Goal: Task Accomplishment & Management: Use online tool/utility

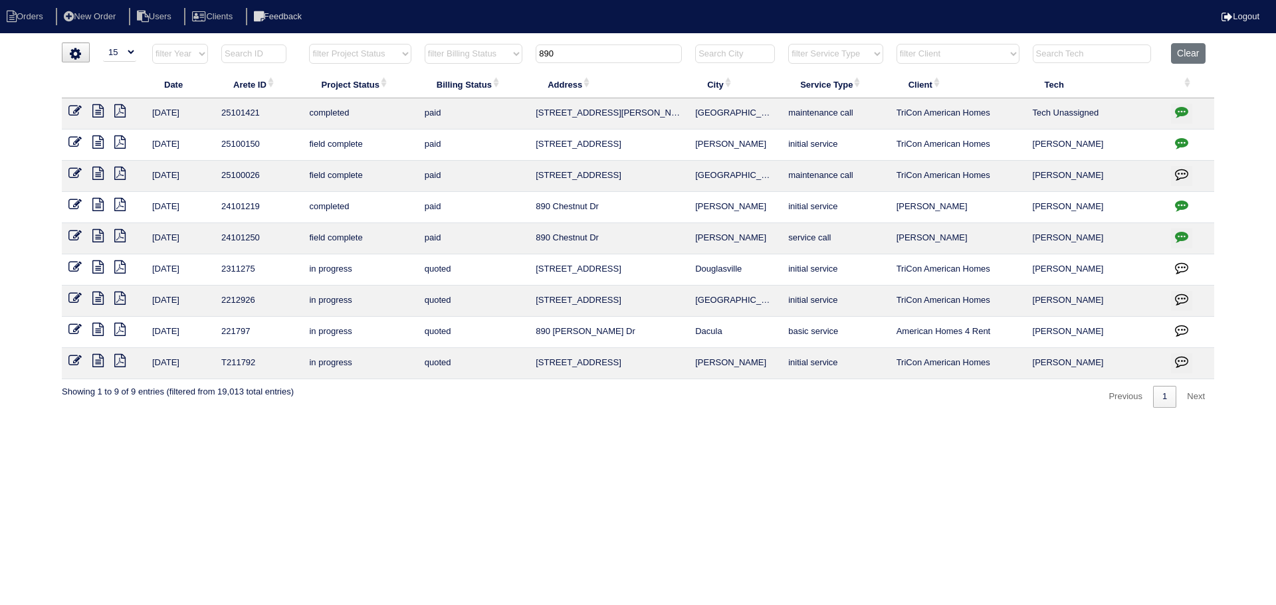
select select "15"
type input "6"
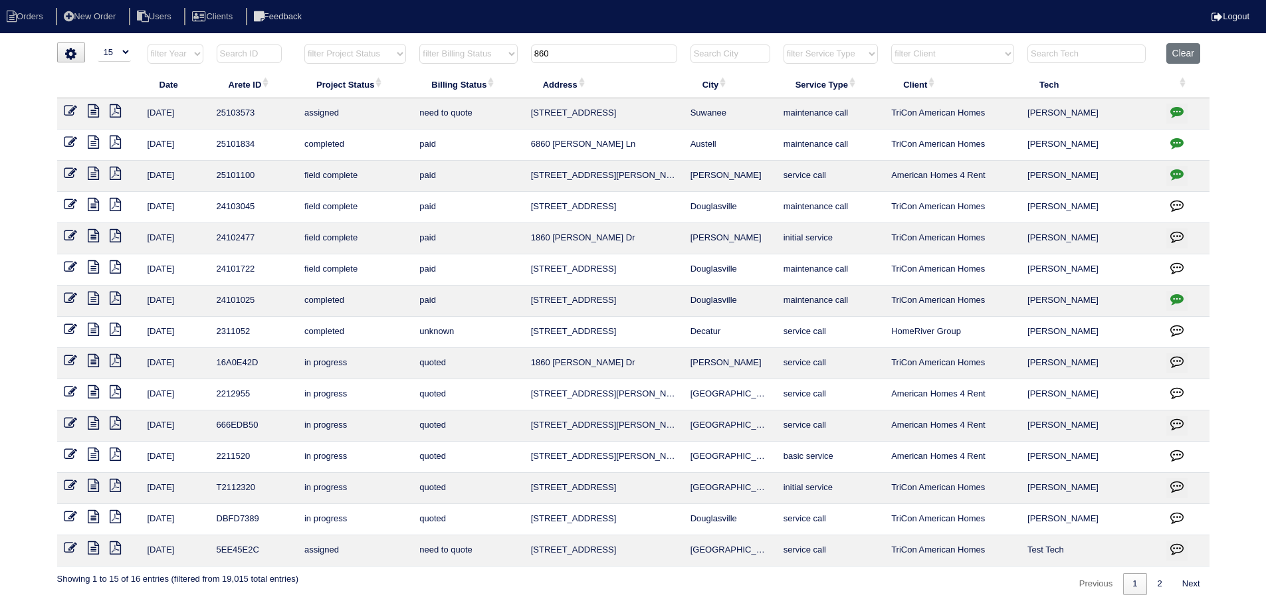
type input "860"
click at [92, 112] on icon at bounding box center [93, 110] width 11 height 13
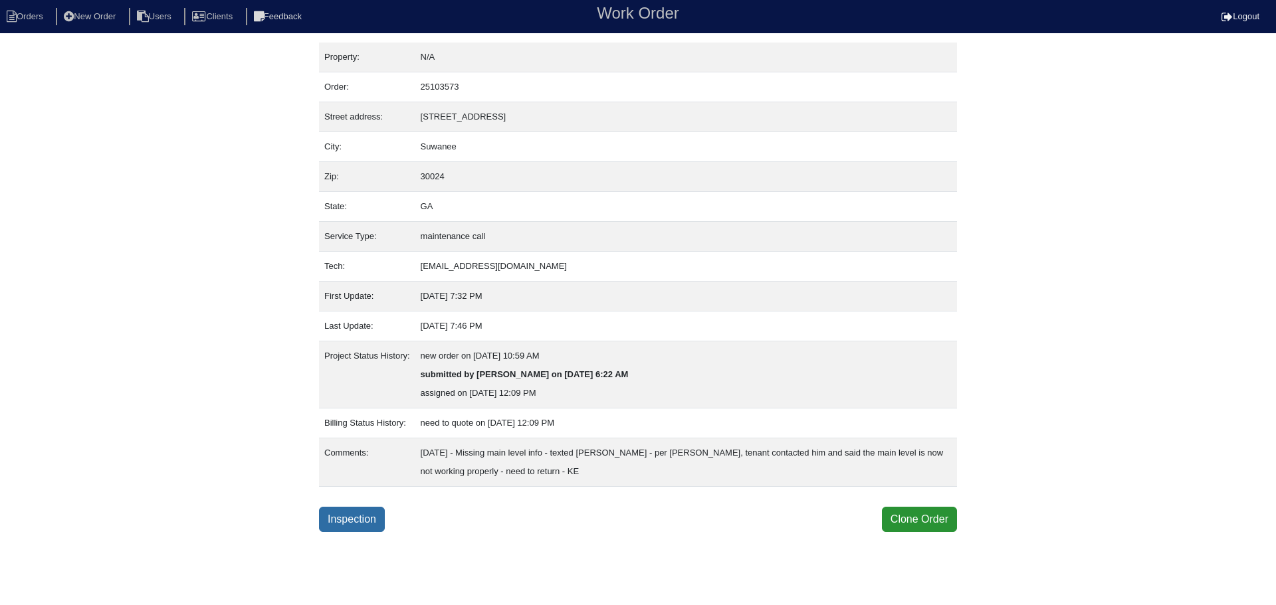
click at [368, 532] on link "Inspection" at bounding box center [352, 519] width 66 height 25
select select "0"
select select "1"
select select "[PERSON_NAME]"
select select "0"
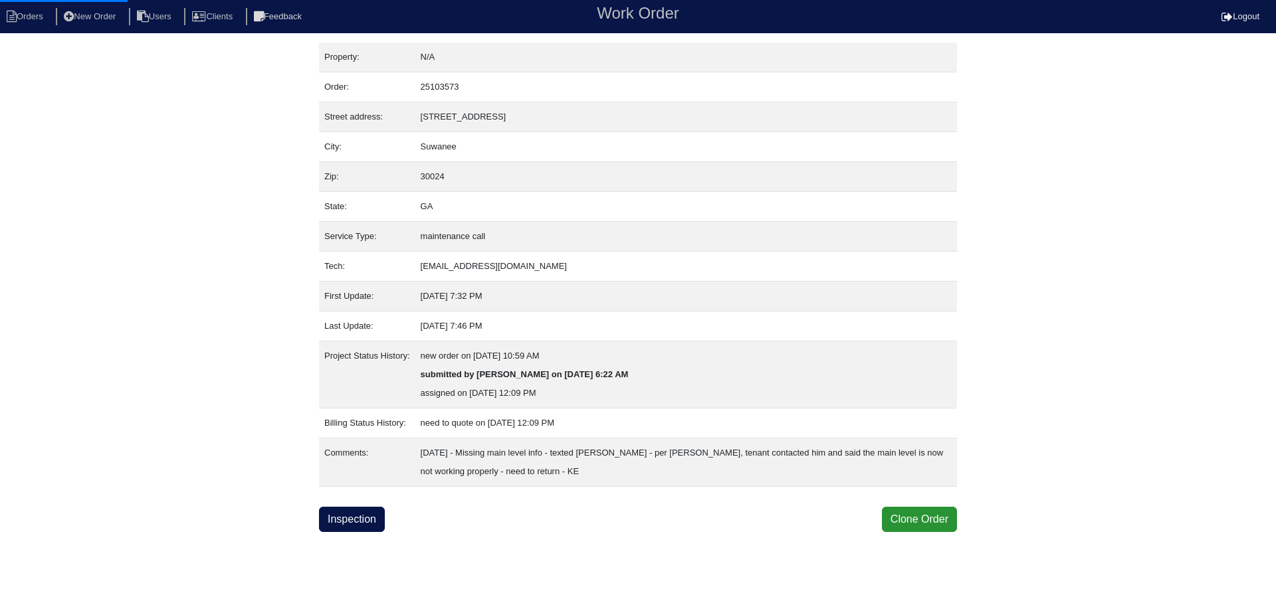
select select "0"
select select "1"
select select "2"
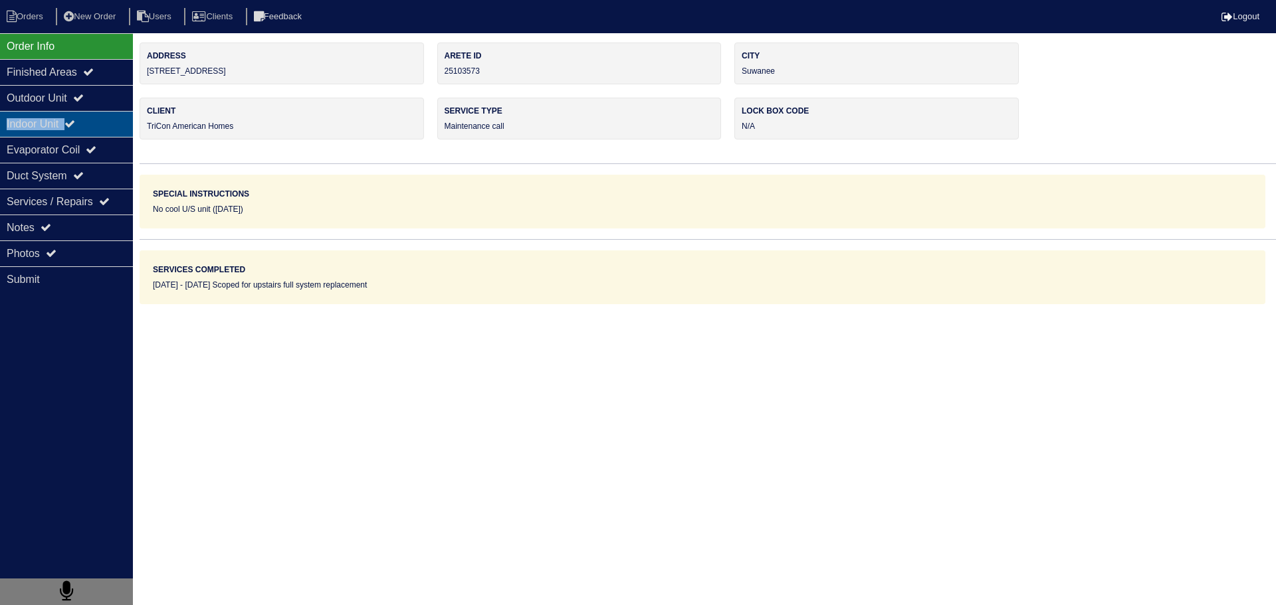
click at [94, 112] on div "Order Info Finished Areas Outdoor Unit Indoor Unit Evaporator Coil Duct System …" at bounding box center [66, 335] width 133 height 605
click at [94, 110] on div "Outdoor Unit" at bounding box center [66, 98] width 133 height 26
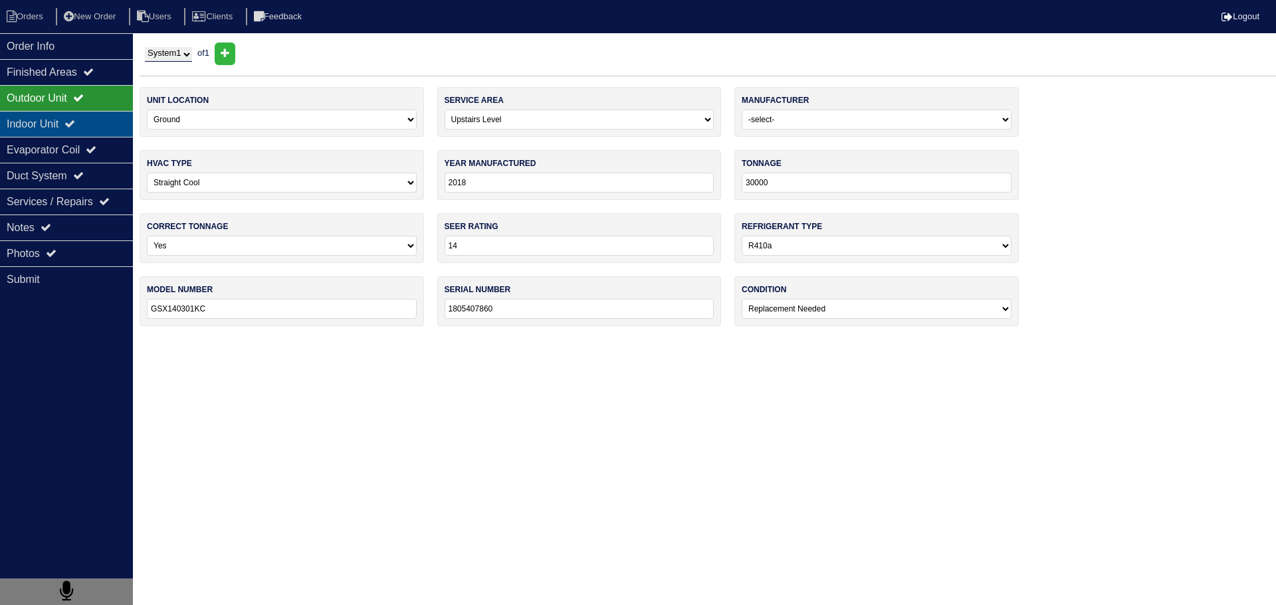
click at [94, 134] on div "Indoor Unit" at bounding box center [66, 124] width 133 height 26
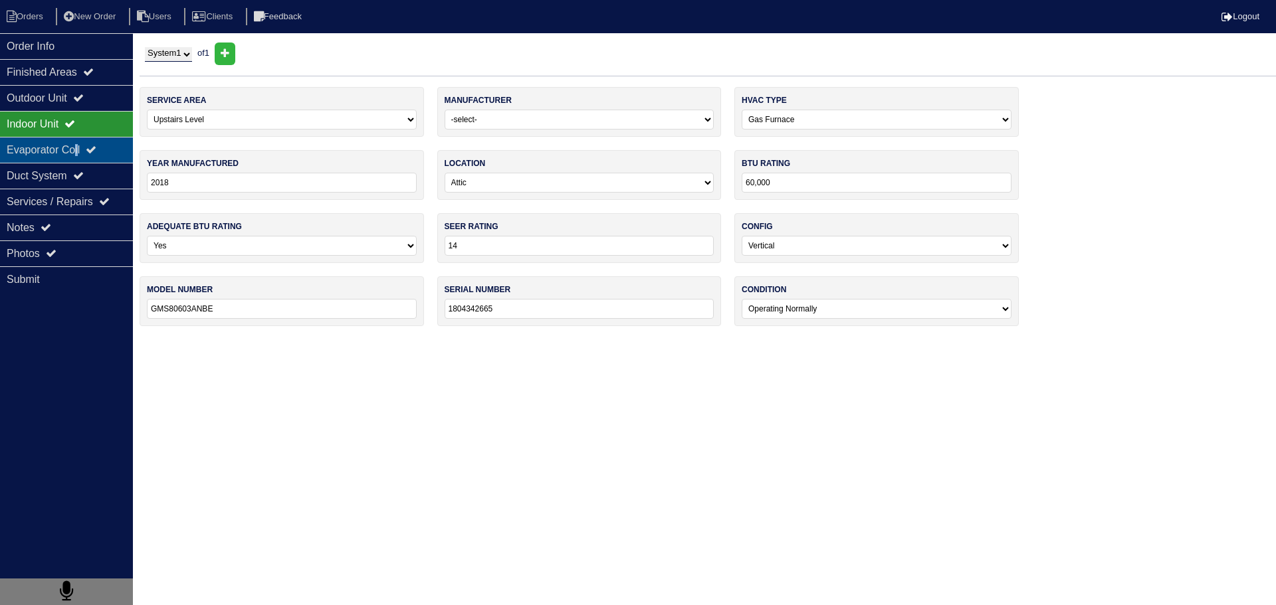
click at [84, 155] on div "Evaporator Coil" at bounding box center [66, 150] width 133 height 26
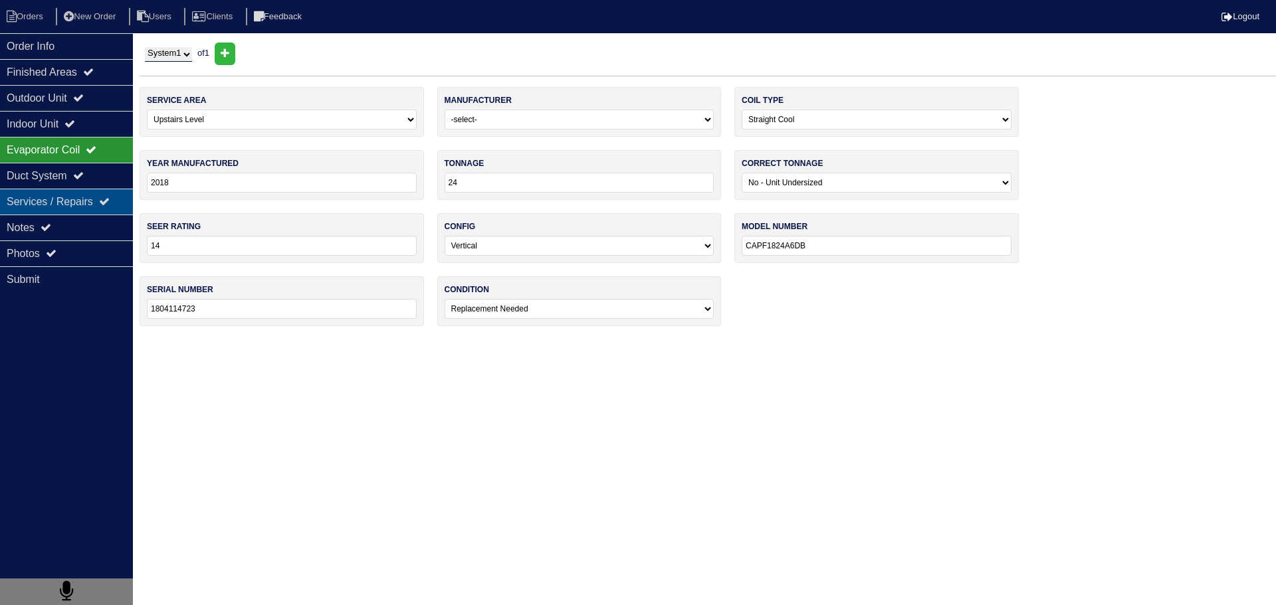
click at [65, 207] on div "Services / Repairs" at bounding box center [66, 202] width 133 height 26
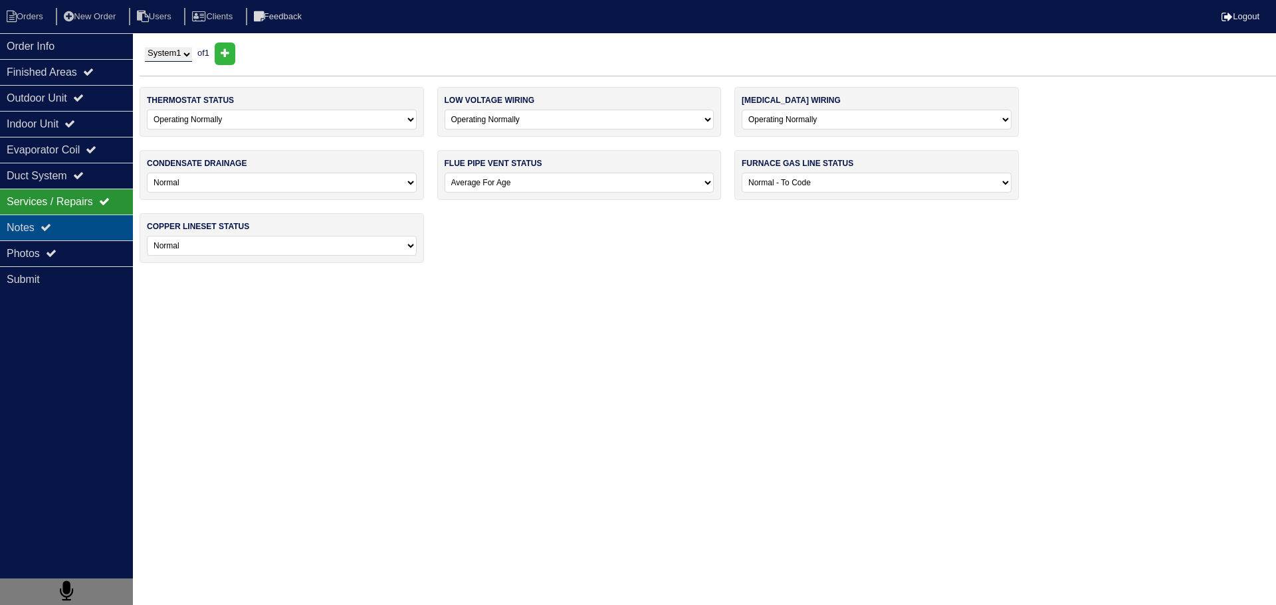
click at [62, 223] on div "Notes" at bounding box center [66, 228] width 133 height 26
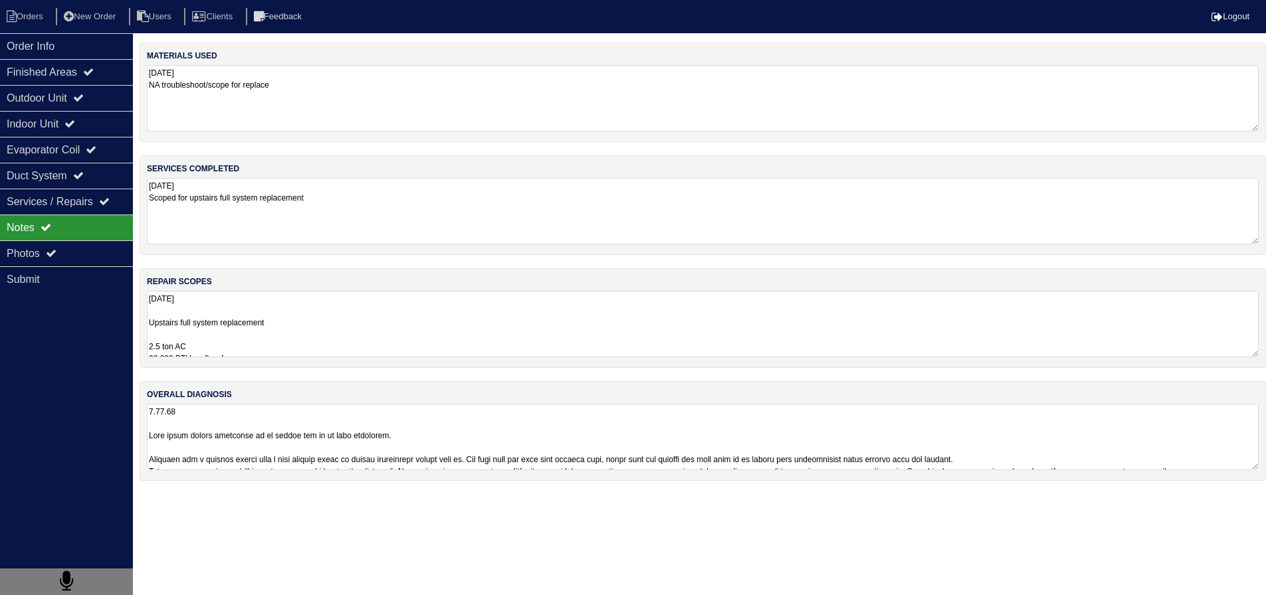
click at [228, 334] on textarea "[DATE] Upstairs full system replacement 2.5 ton AC 60,000 BTU up flow furnace 2…" at bounding box center [703, 324] width 1112 height 66
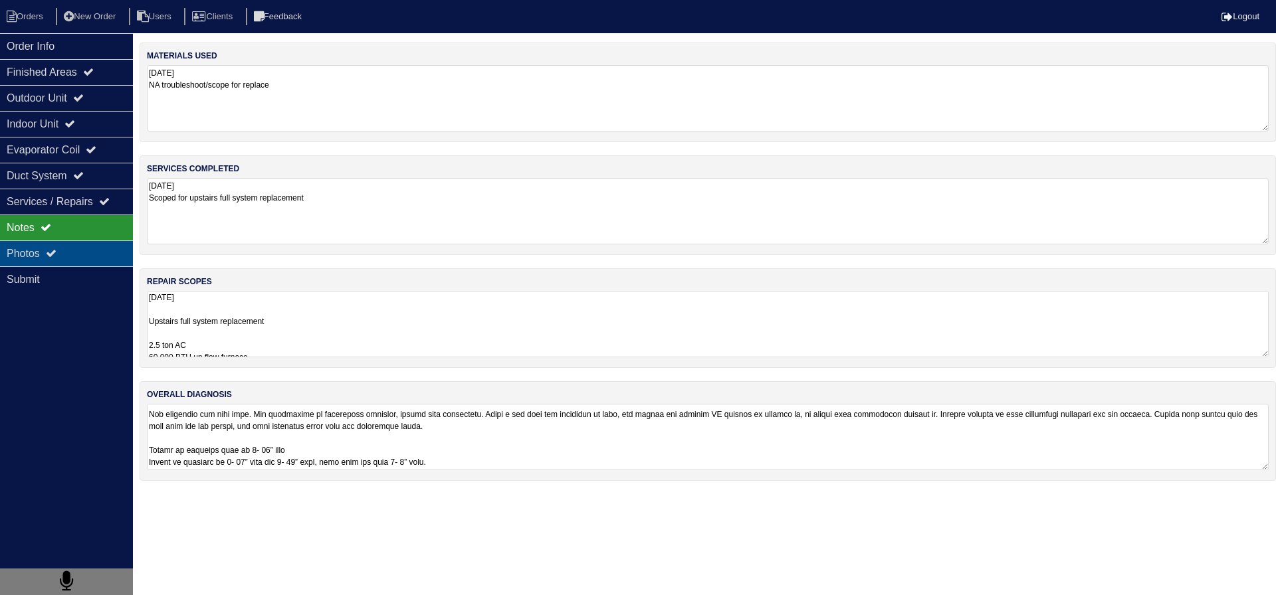
click at [61, 250] on div "Photos" at bounding box center [66, 254] width 133 height 26
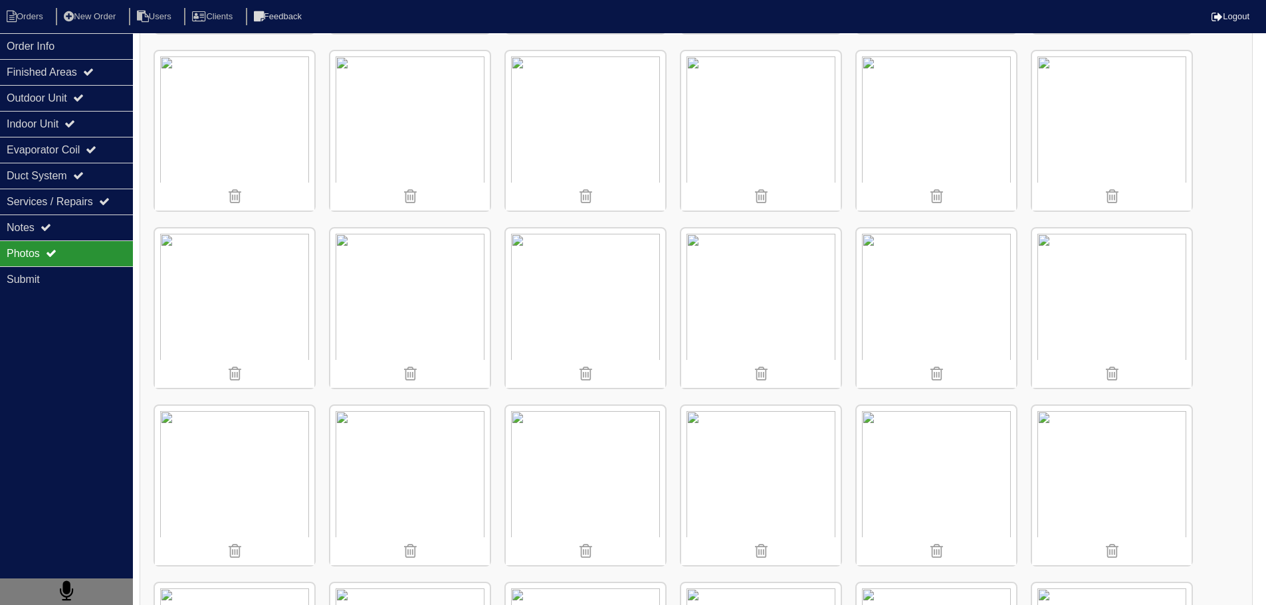
scroll to position [1595, 0]
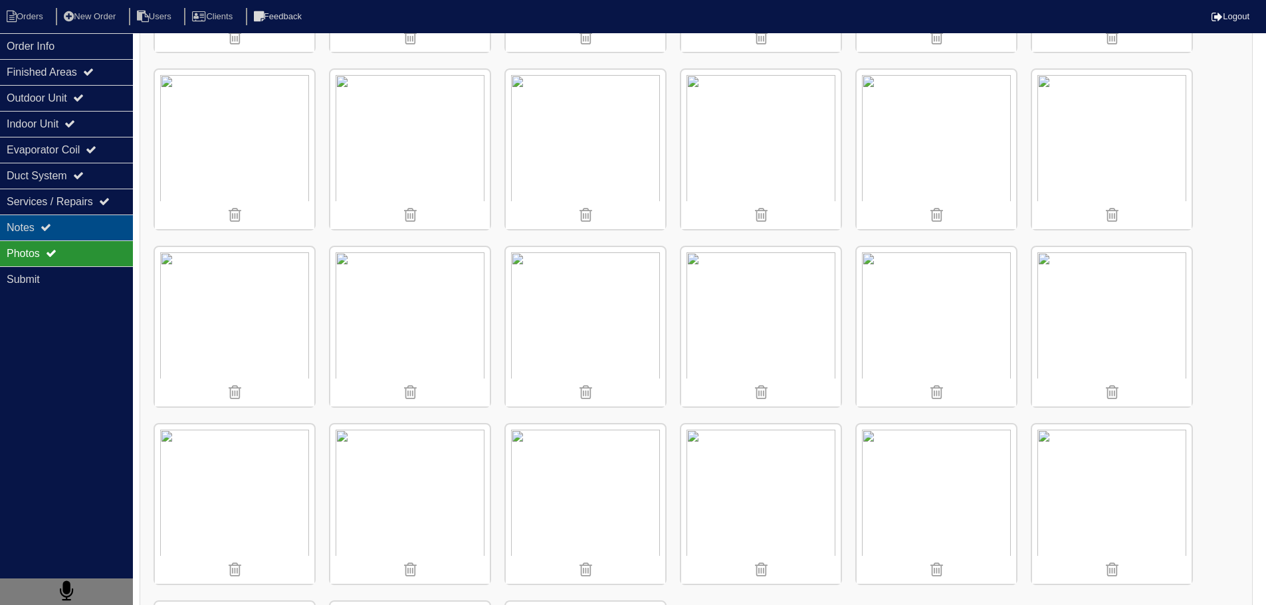
drag, startPoint x: 76, startPoint y: 210, endPoint x: 89, endPoint y: 221, distance: 17.0
click at [75, 209] on div "Services / Repairs" at bounding box center [66, 202] width 133 height 26
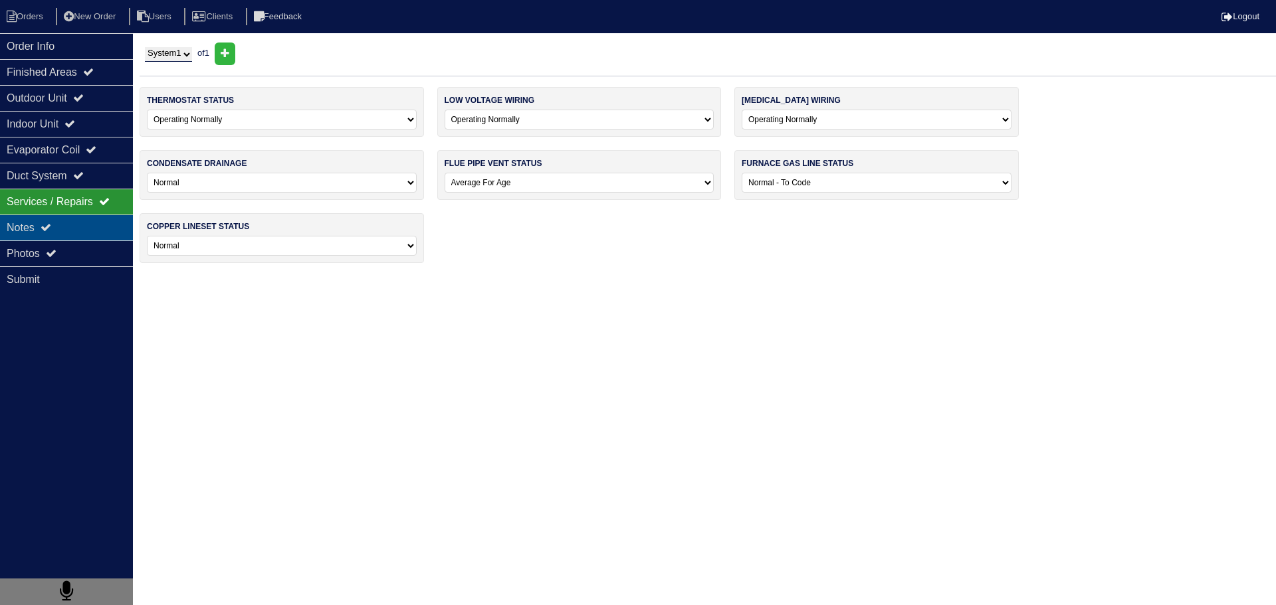
click at [86, 228] on div "Notes" at bounding box center [66, 228] width 133 height 26
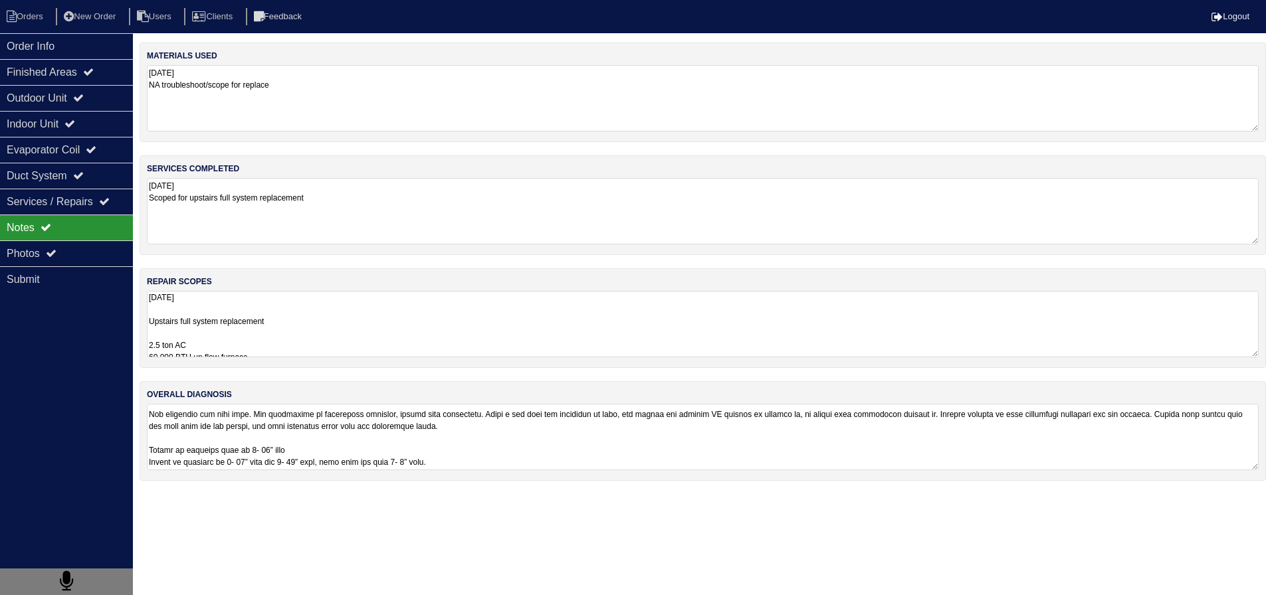
click at [243, 332] on textarea "[DATE] Upstairs full system replacement 2.5 ton AC 60,000 BTU up flow furnace 2…" at bounding box center [703, 324] width 1112 height 66
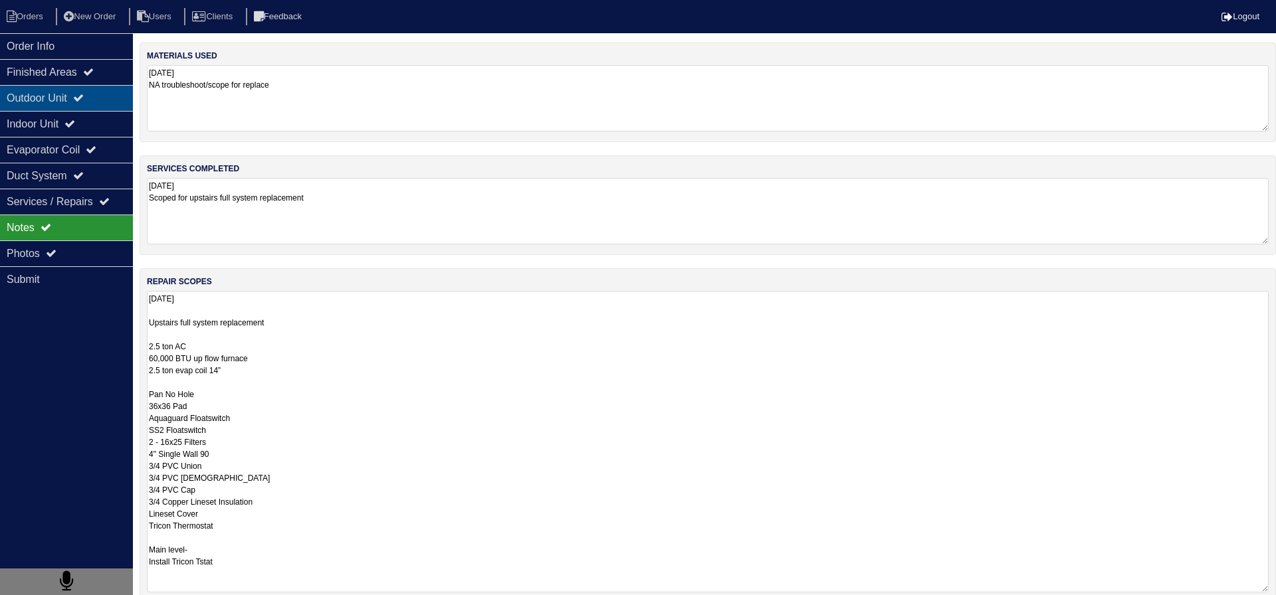
click at [50, 88] on div "Outdoor Unit" at bounding box center [66, 98] width 133 height 26
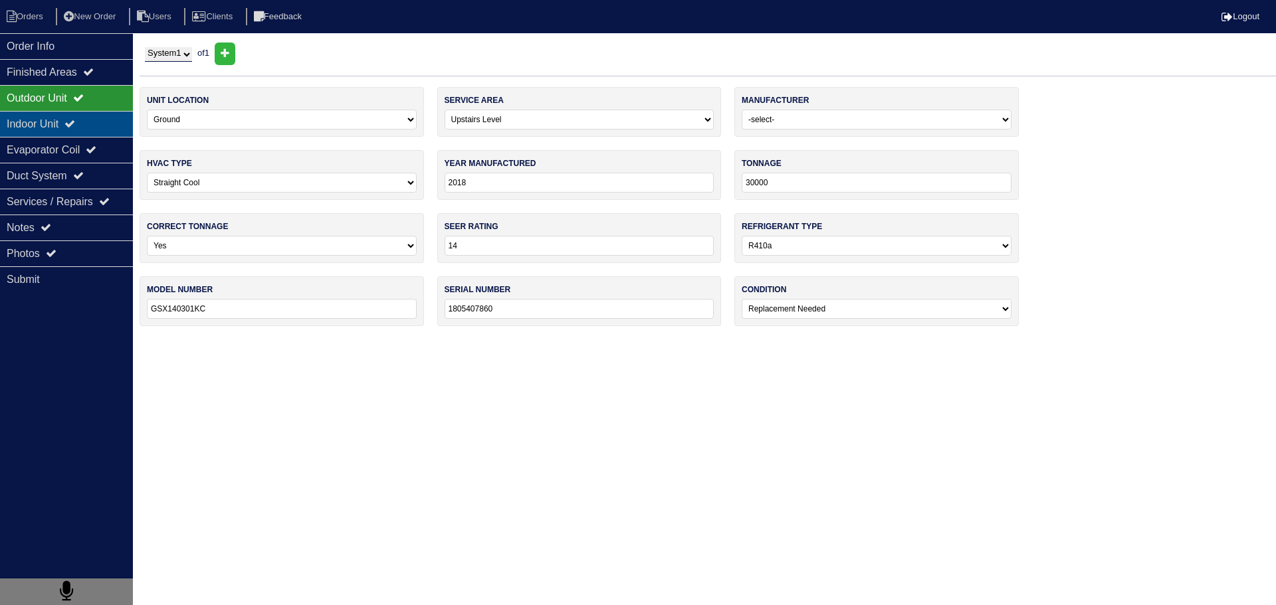
click at [84, 130] on div "Indoor Unit" at bounding box center [66, 124] width 133 height 26
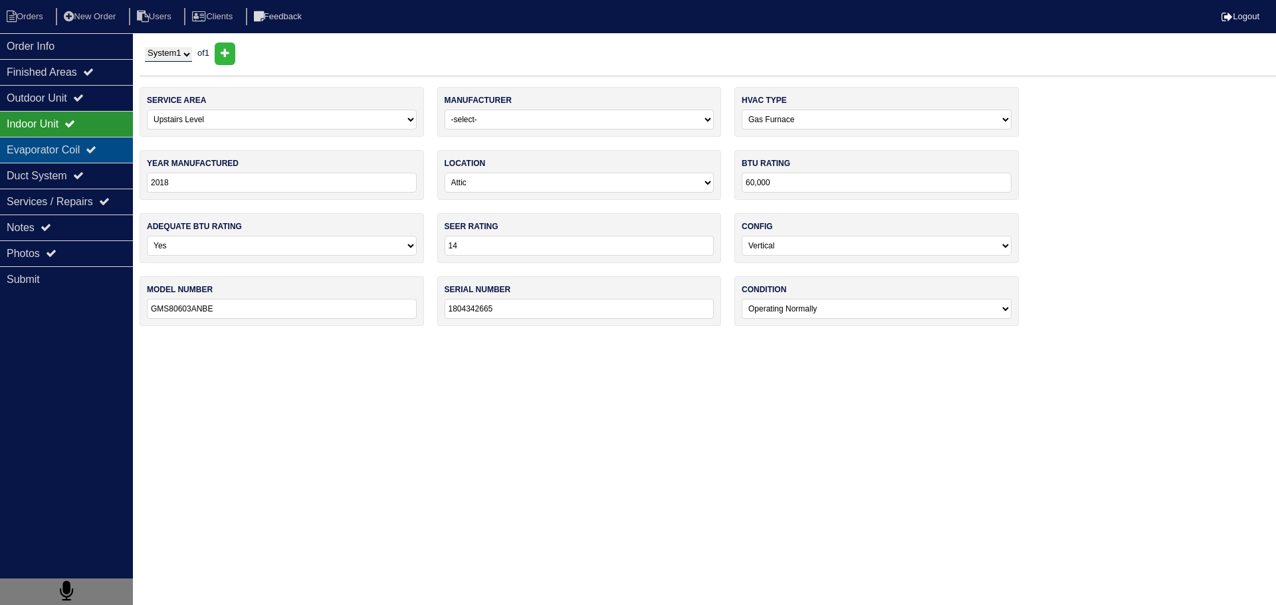
click at [79, 153] on div "Evaporator Coil" at bounding box center [66, 150] width 133 height 26
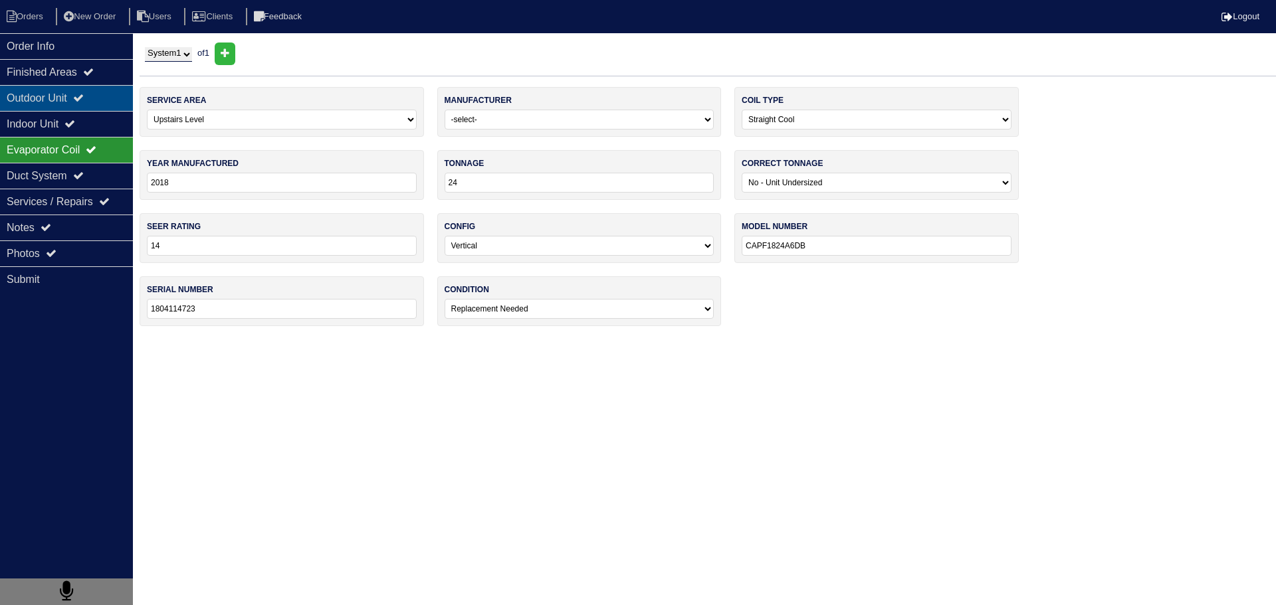
click at [83, 101] on icon at bounding box center [78, 97] width 11 height 11
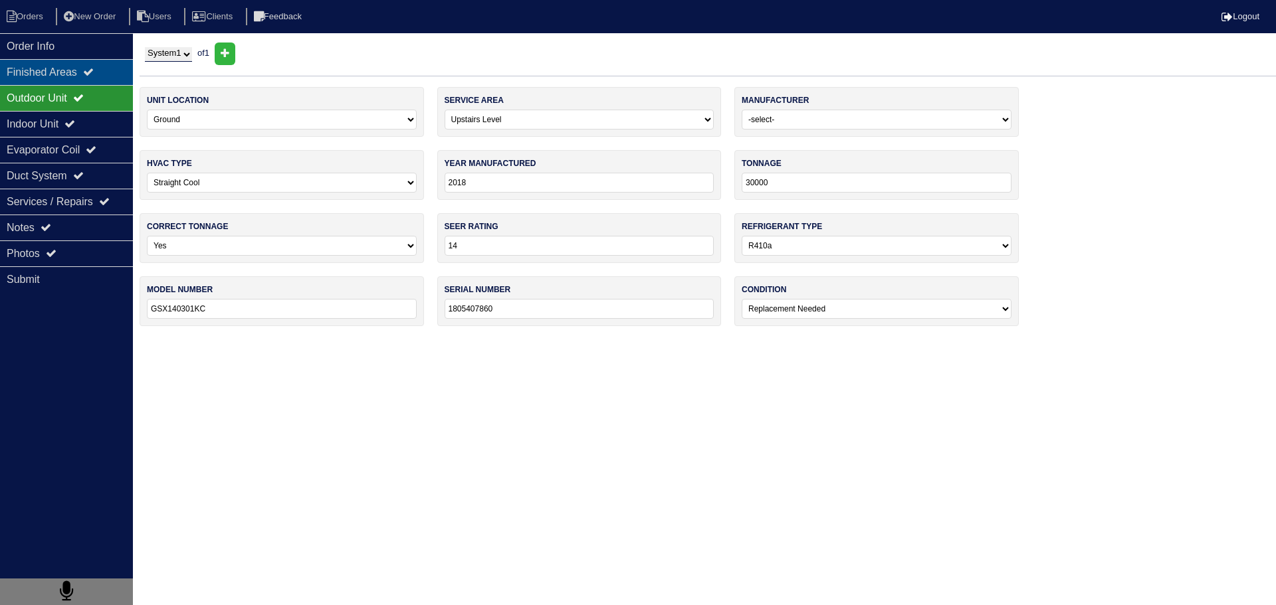
click at [92, 62] on div "Finished Areas" at bounding box center [66, 72] width 133 height 26
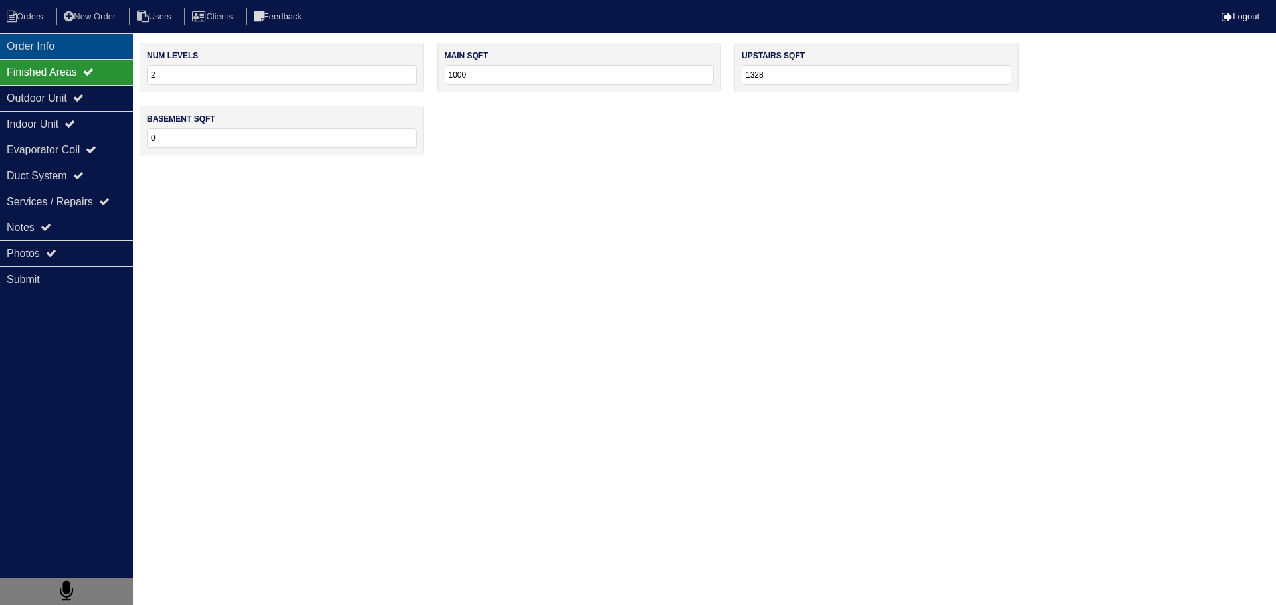
click at [87, 54] on div "Order Info" at bounding box center [66, 46] width 133 height 26
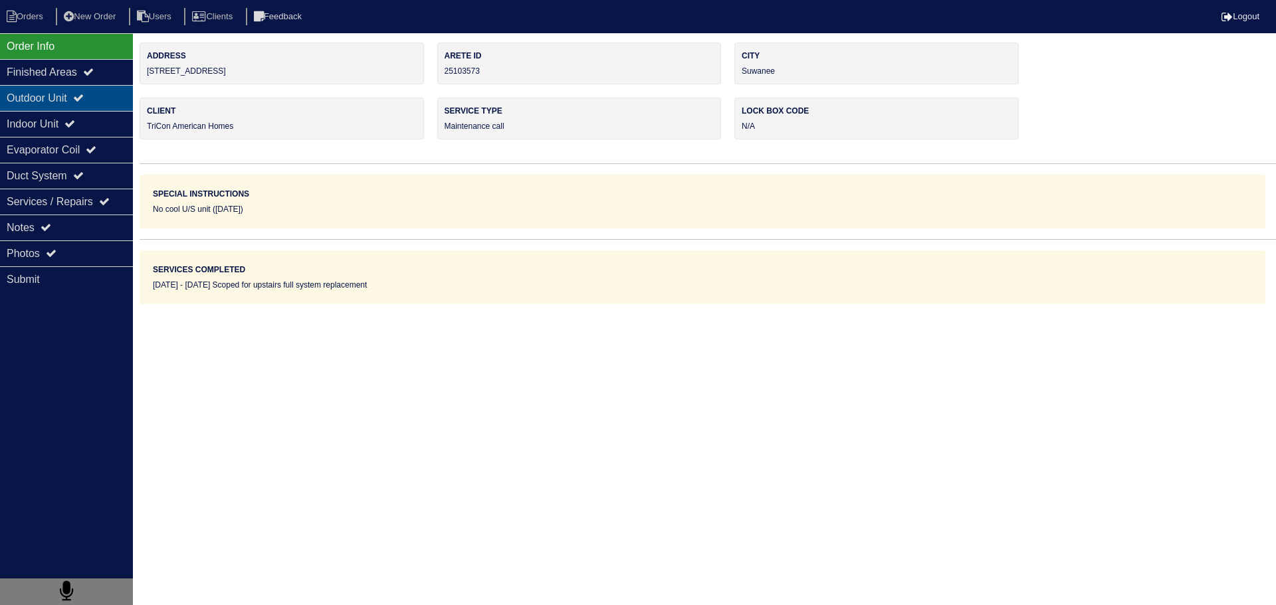
drag, startPoint x: 68, startPoint y: 100, endPoint x: 70, endPoint y: 93, distance: 7.4
click at [69, 94] on div "Outdoor Unit" at bounding box center [66, 98] width 133 height 26
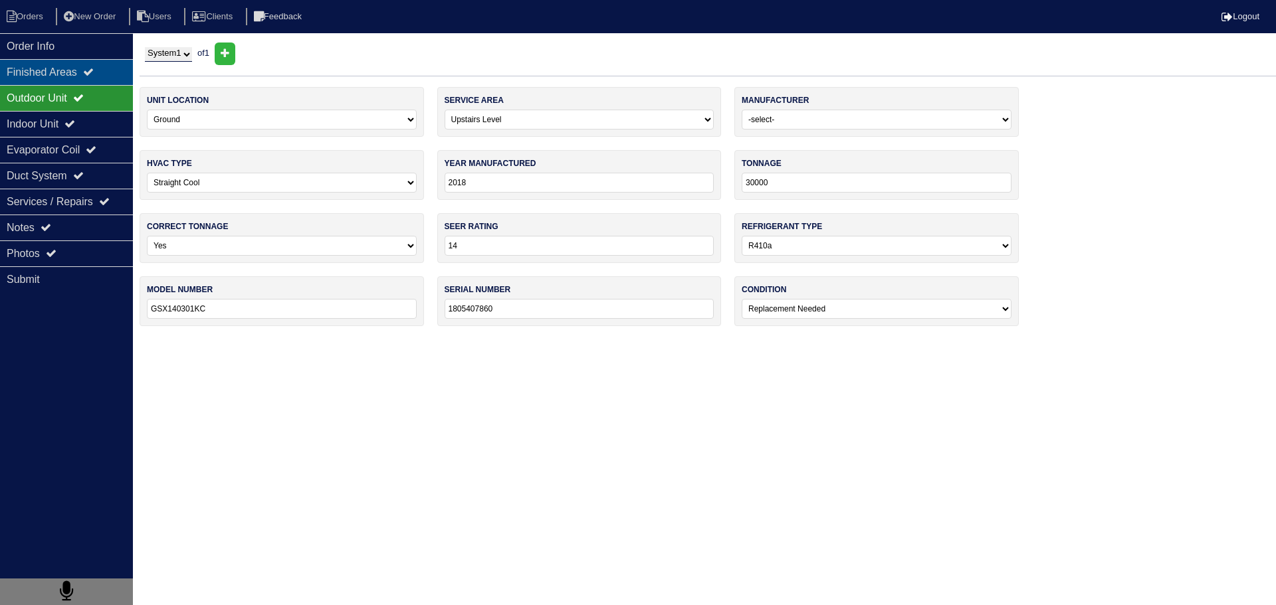
click at [70, 67] on div "Finished Areas" at bounding box center [66, 72] width 133 height 26
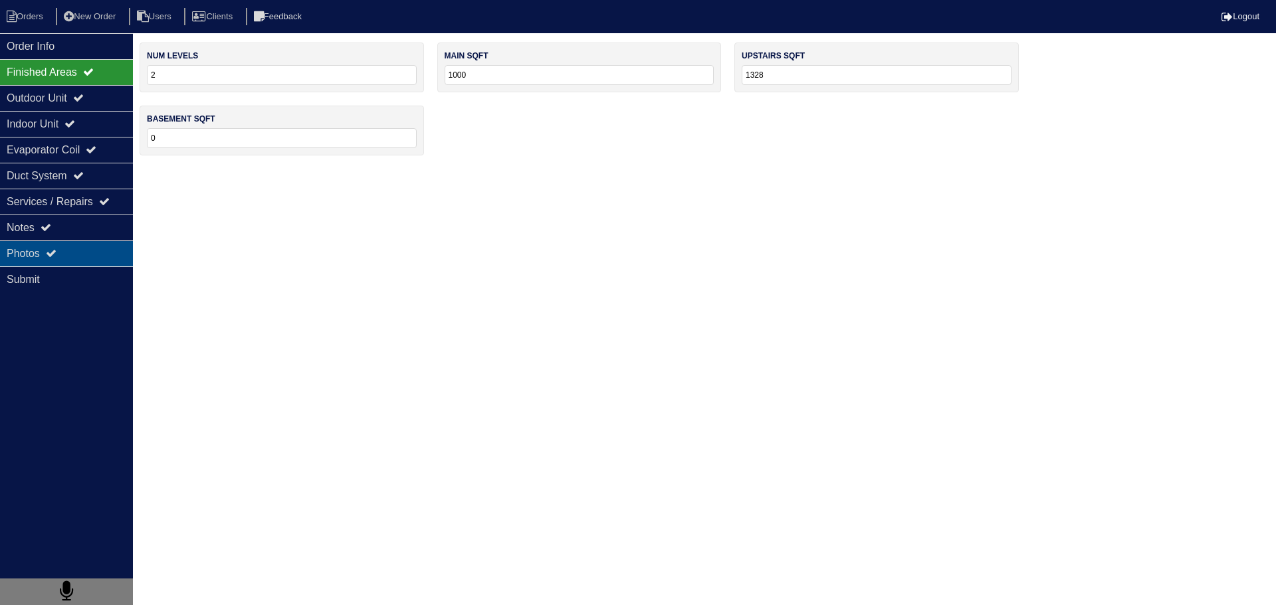
click at [94, 253] on div "Photos" at bounding box center [66, 254] width 133 height 26
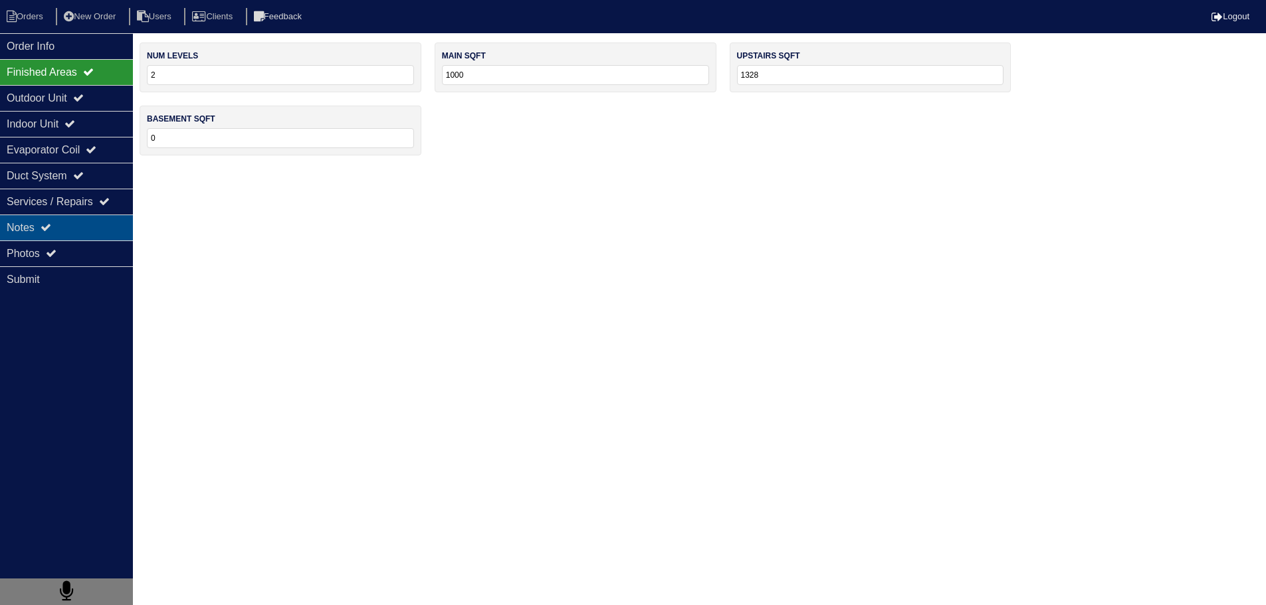
click at [104, 234] on div "Notes" at bounding box center [66, 228] width 133 height 26
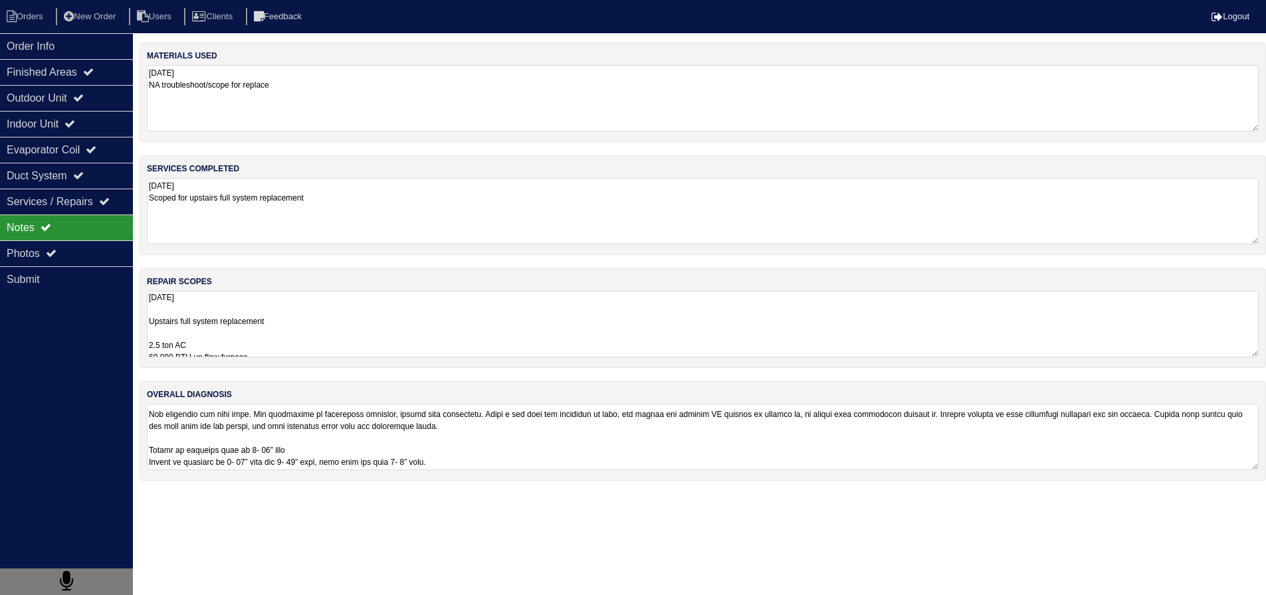
click at [291, 328] on textarea "[DATE] Upstairs full system replacement 2.5 ton AC 60,000 BTU up flow furnace 2…" at bounding box center [703, 324] width 1112 height 66
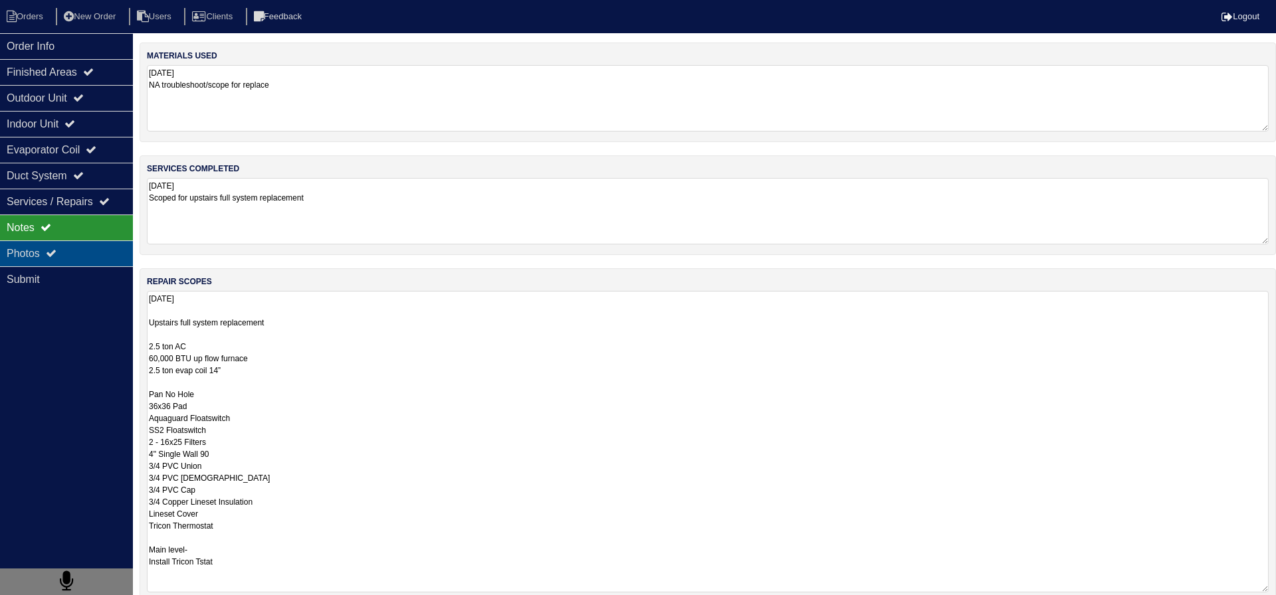
click at [108, 242] on div "Photos" at bounding box center [66, 254] width 133 height 26
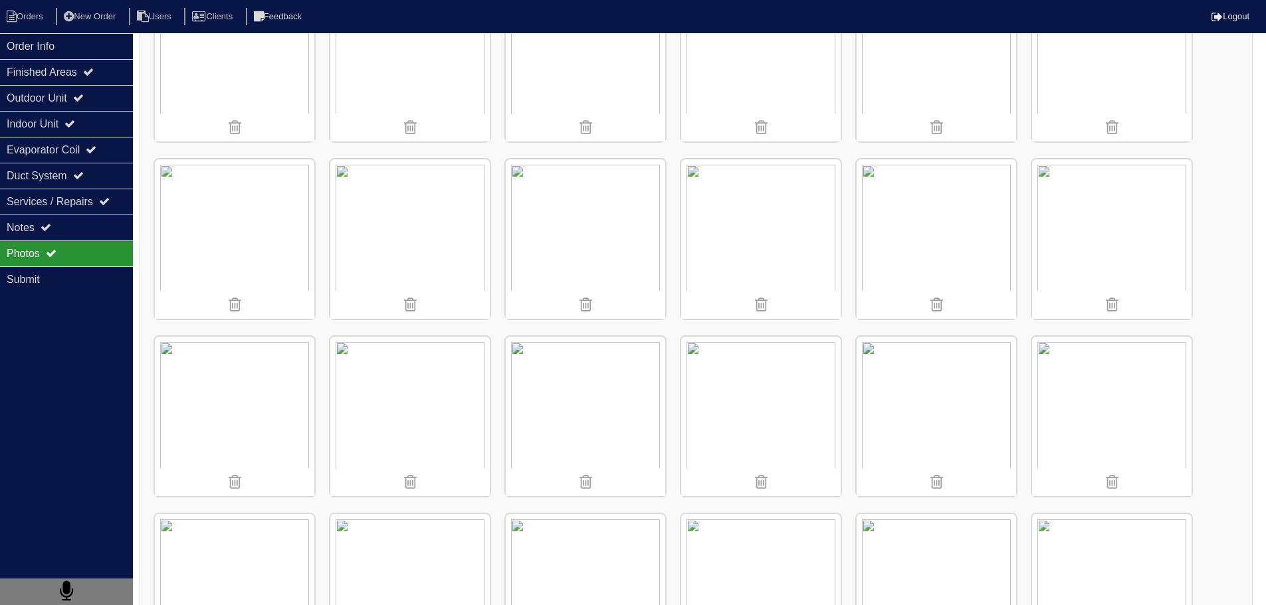
scroll to position [798, 0]
click at [92, 54] on div "Order Info" at bounding box center [66, 46] width 133 height 26
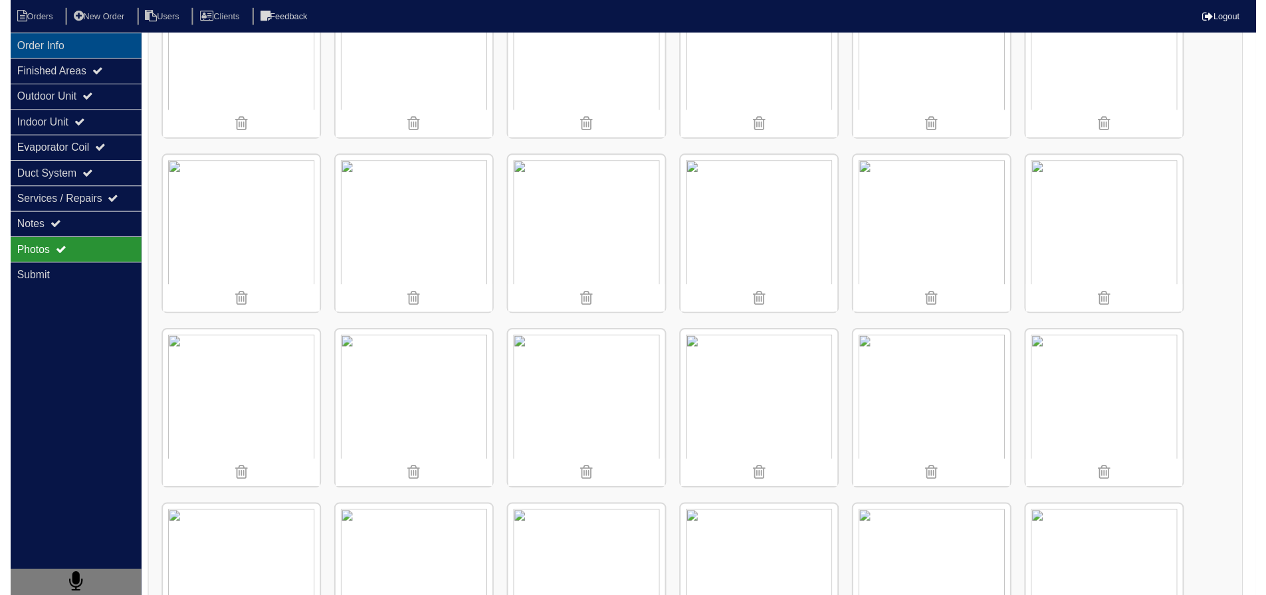
scroll to position [0, 0]
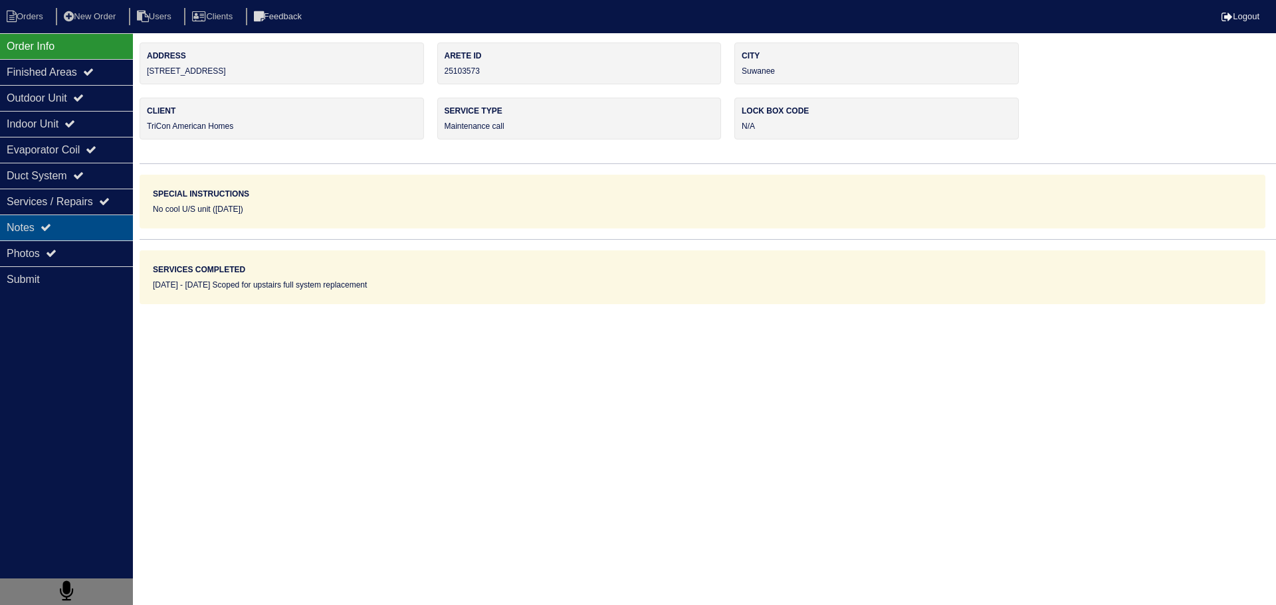
click at [118, 215] on div "Notes" at bounding box center [66, 228] width 133 height 26
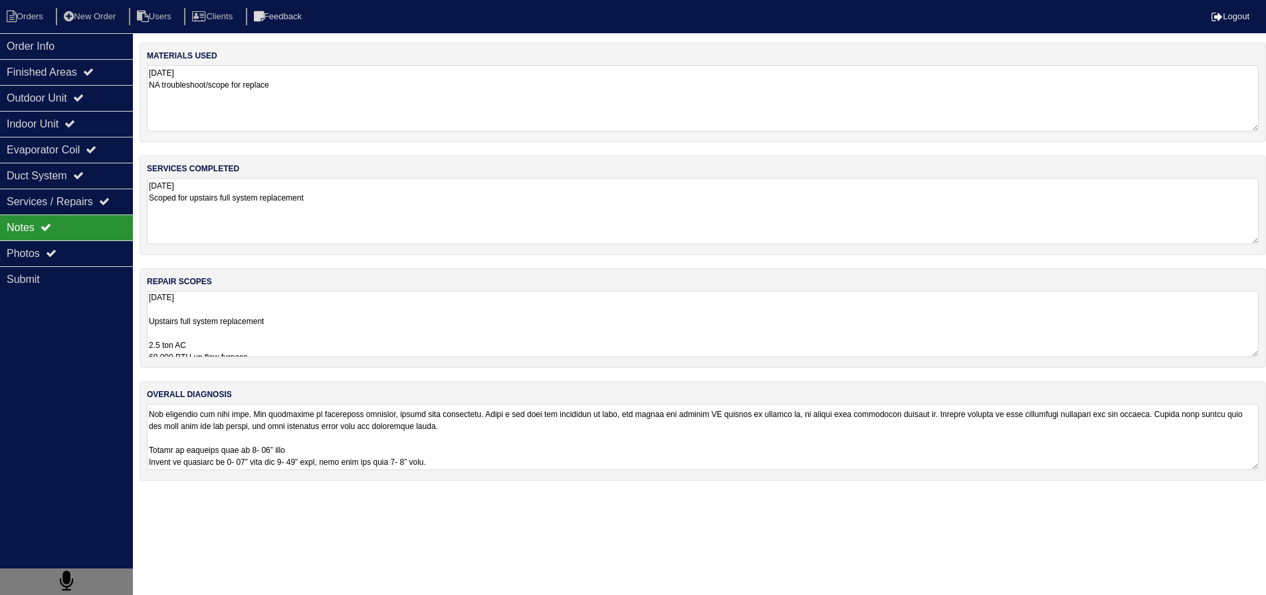
click at [270, 324] on textarea "[DATE] Upstairs full system replacement 2.5 ton AC 60,000 BTU up flow furnace 2…" at bounding box center [703, 324] width 1112 height 66
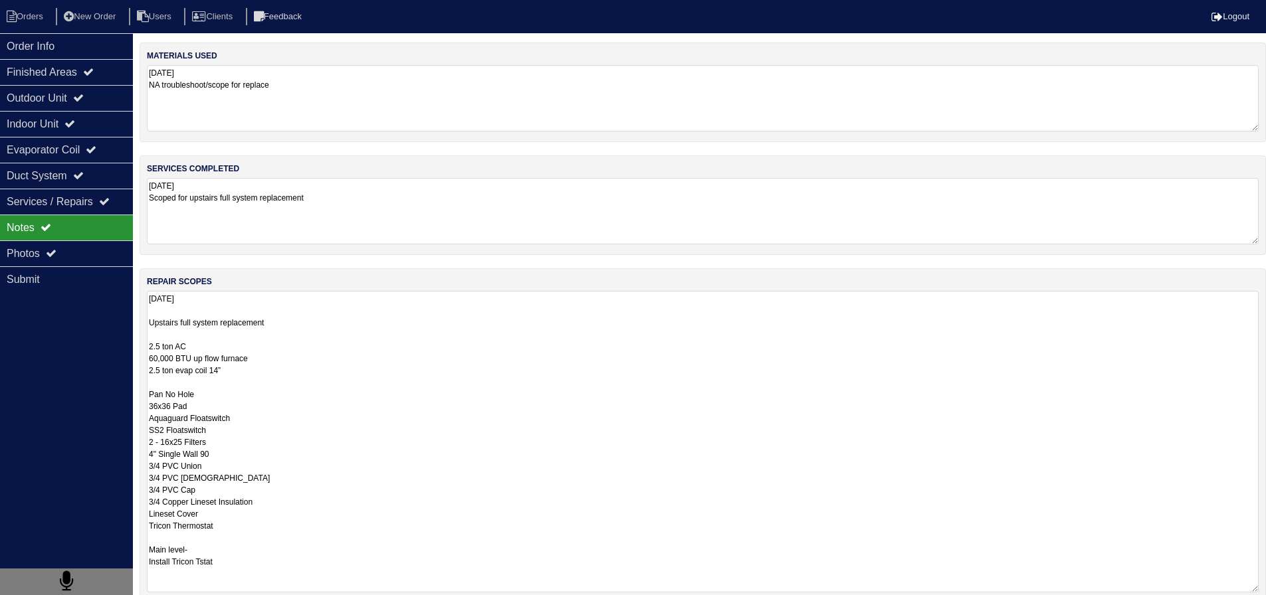
click at [281, 518] on textarea "[DATE] Upstairs full system replacement 2.5 ton AC 60,000 BTU up flow furnace 2…" at bounding box center [703, 442] width 1112 height 302
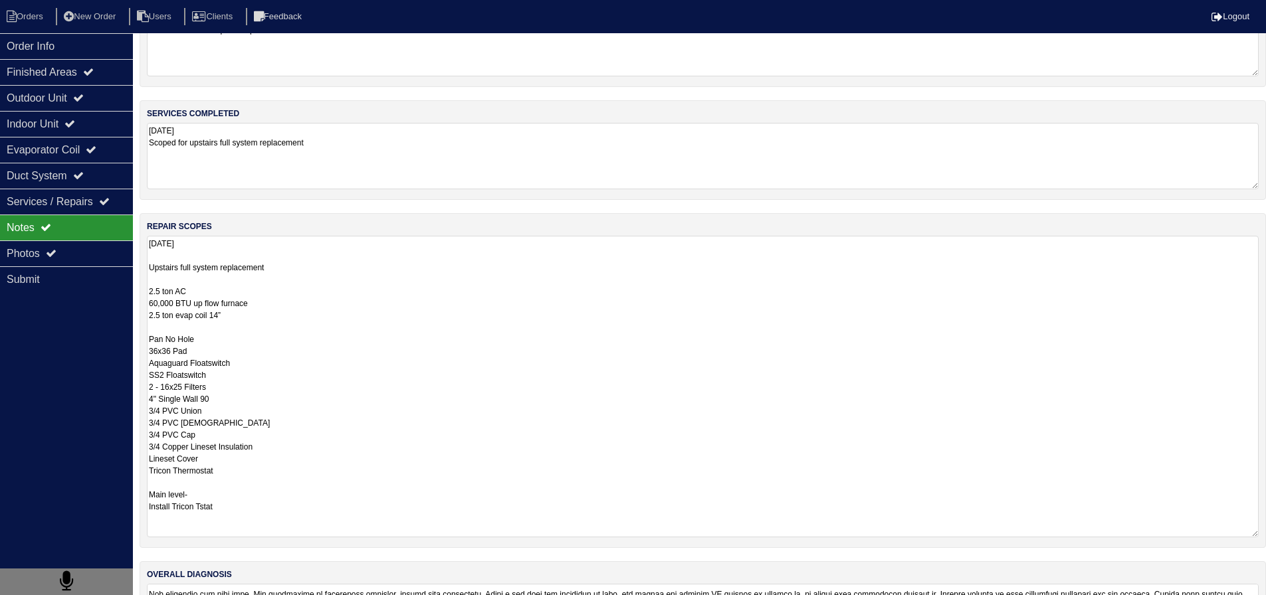
scroll to position [66, 0]
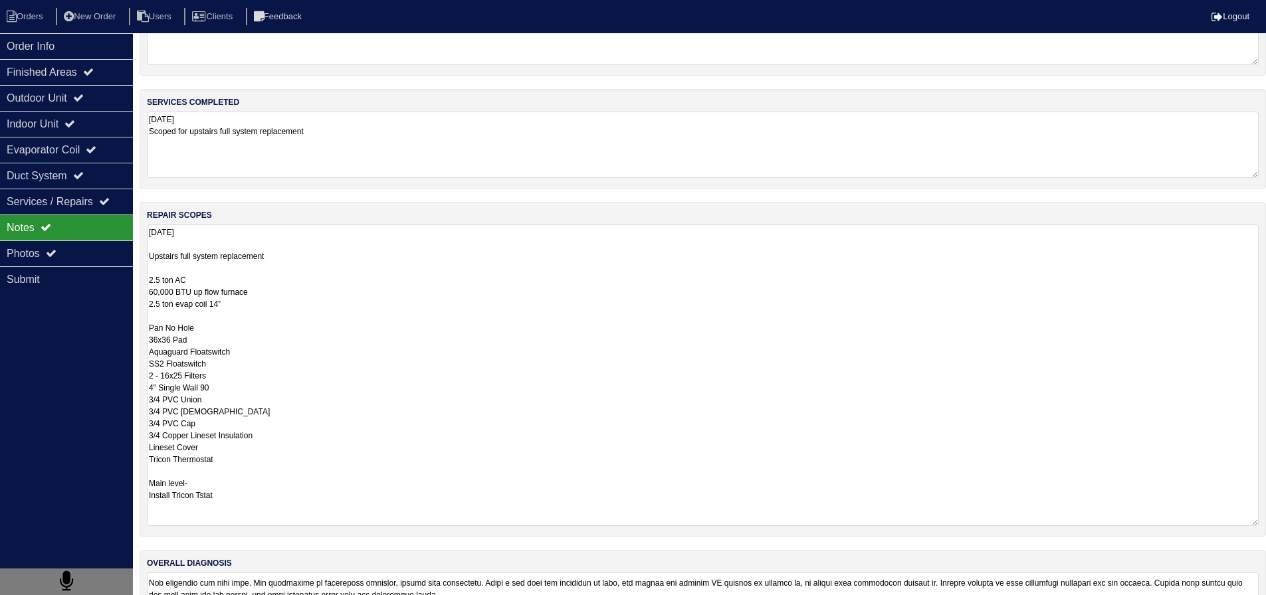
click at [250, 492] on textarea "[DATE] Upstairs full system replacement 2.5 ton AC 60,000 BTU up flow furnace 2…" at bounding box center [703, 376] width 1112 height 302
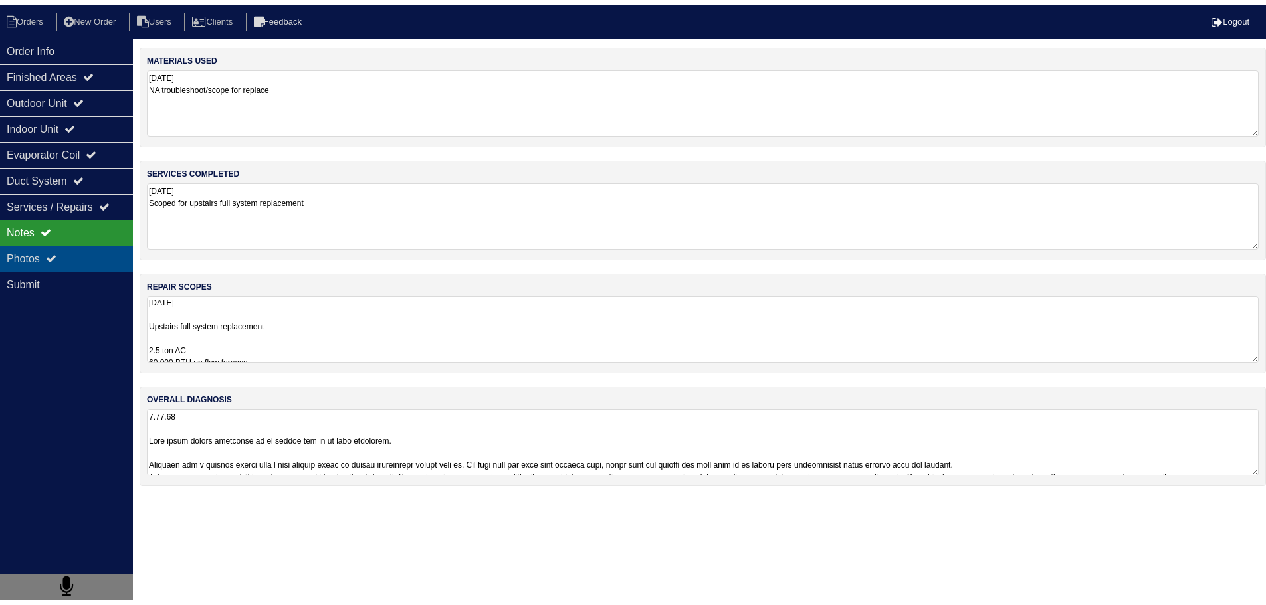
scroll to position [0, 0]
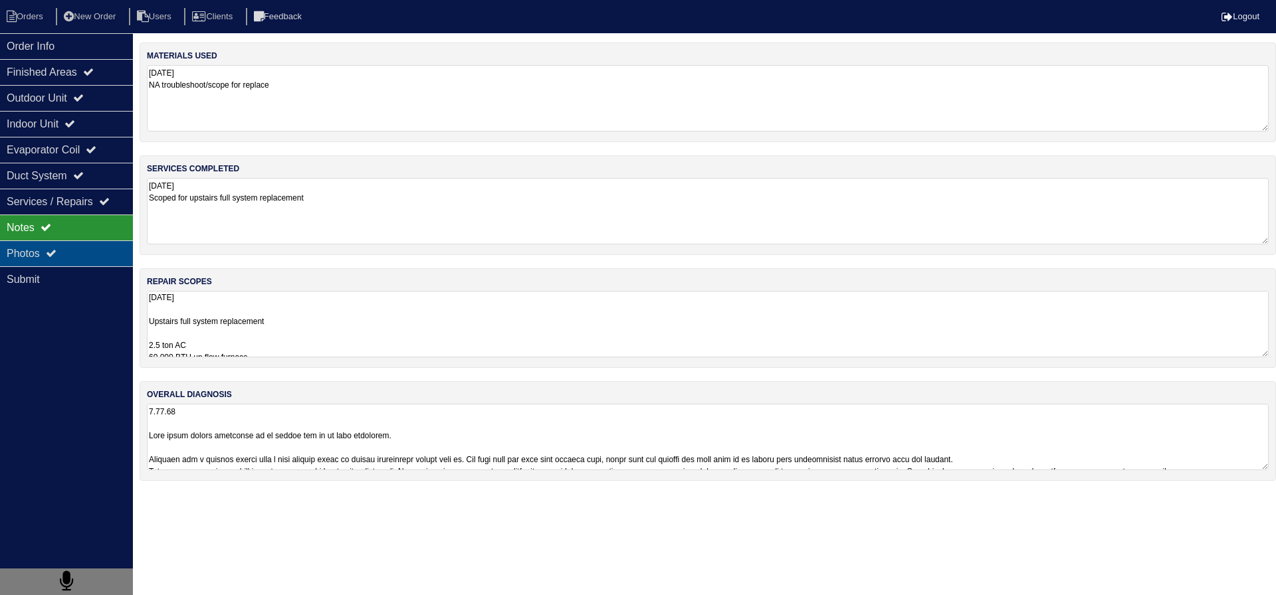
click at [66, 262] on div "Photos" at bounding box center [66, 254] width 133 height 26
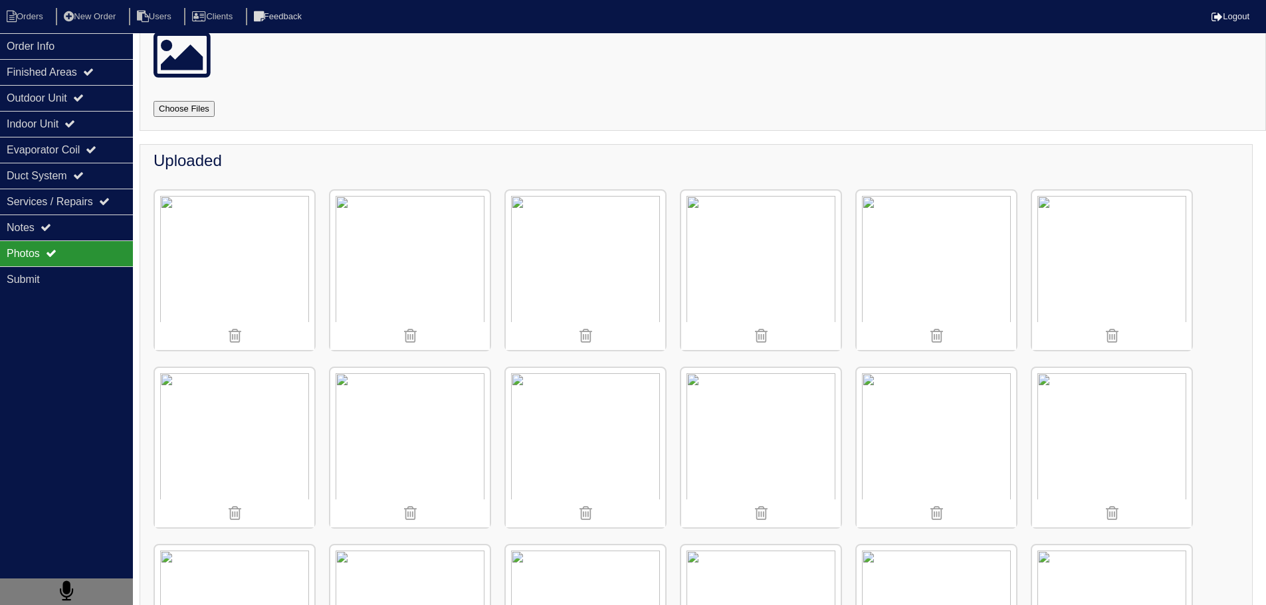
scroll to position [266, 0]
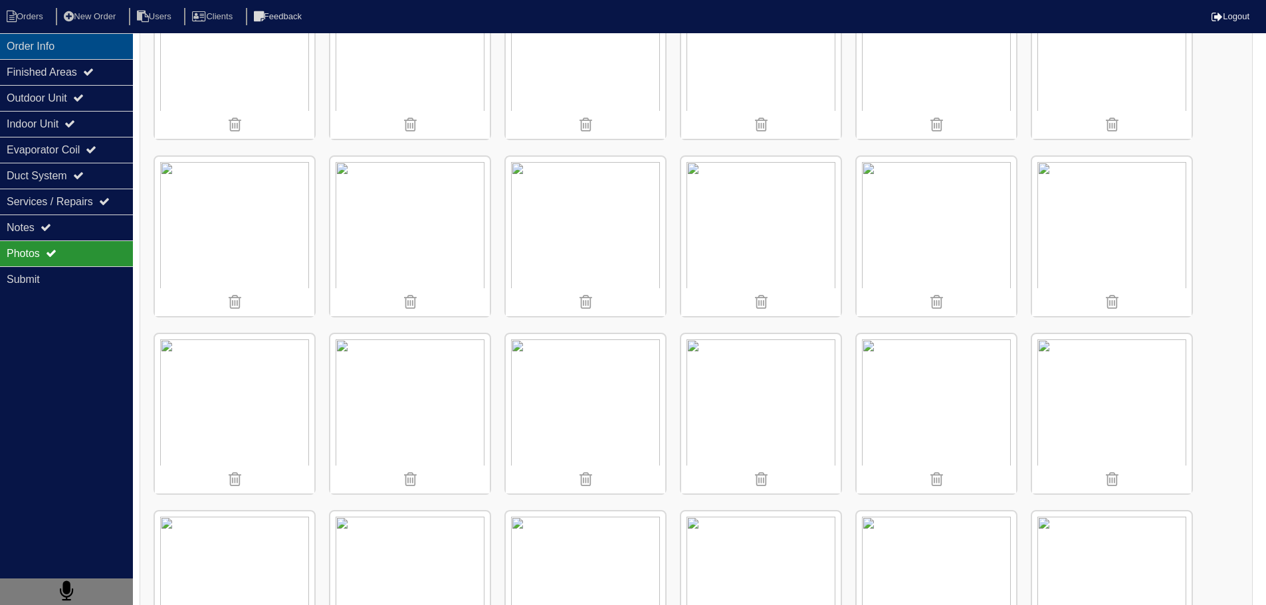
click at [94, 51] on div "Order Info" at bounding box center [66, 46] width 133 height 26
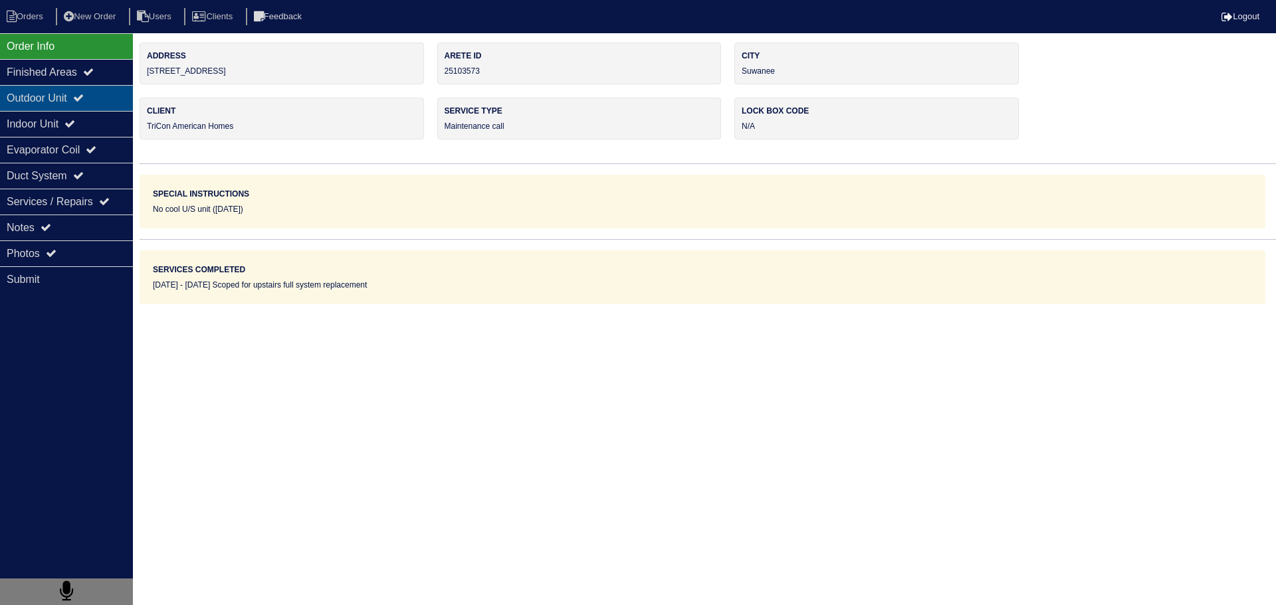
click at [109, 99] on div "Outdoor Unit" at bounding box center [66, 98] width 133 height 26
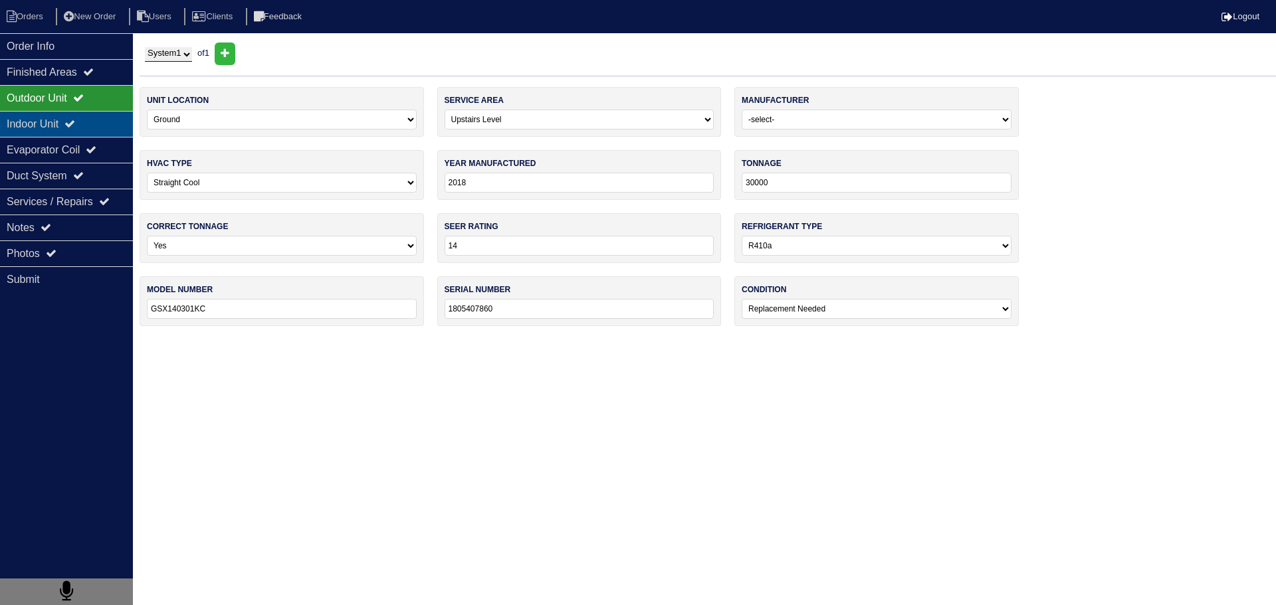
click at [100, 130] on div "Indoor Unit" at bounding box center [66, 124] width 133 height 26
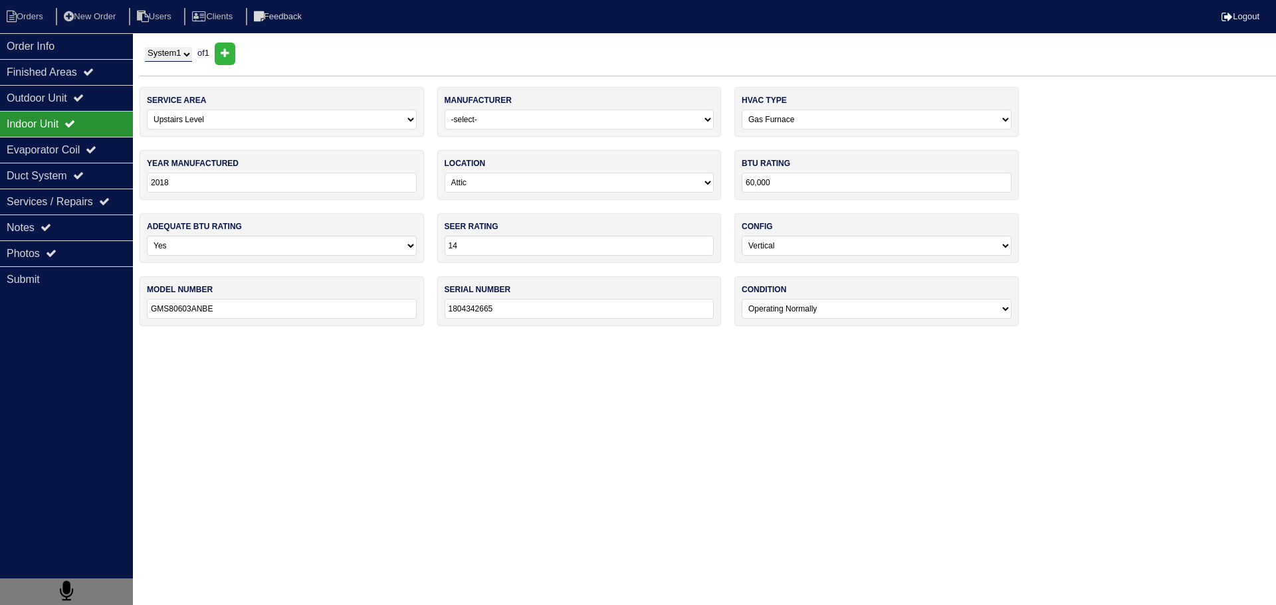
drag, startPoint x: 94, startPoint y: 152, endPoint x: 100, endPoint y: 134, distance: 19.5
click at [94, 152] on div "Evaporator Coil" at bounding box center [66, 150] width 133 height 26
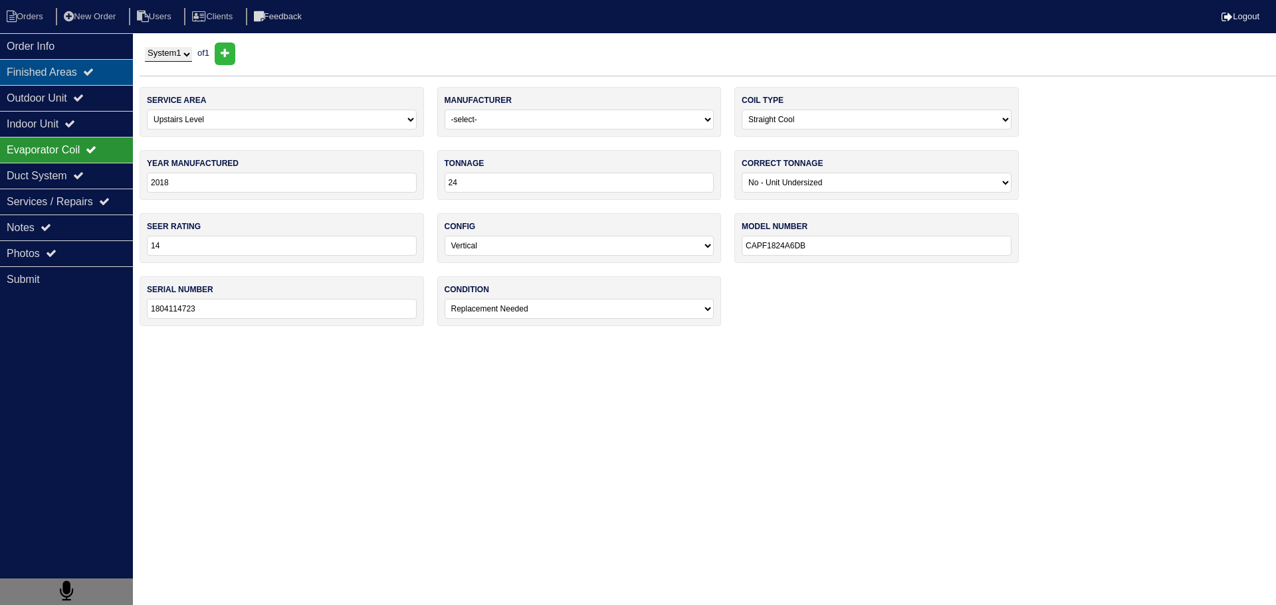
click at [96, 78] on div "Finished Areas" at bounding box center [66, 72] width 133 height 26
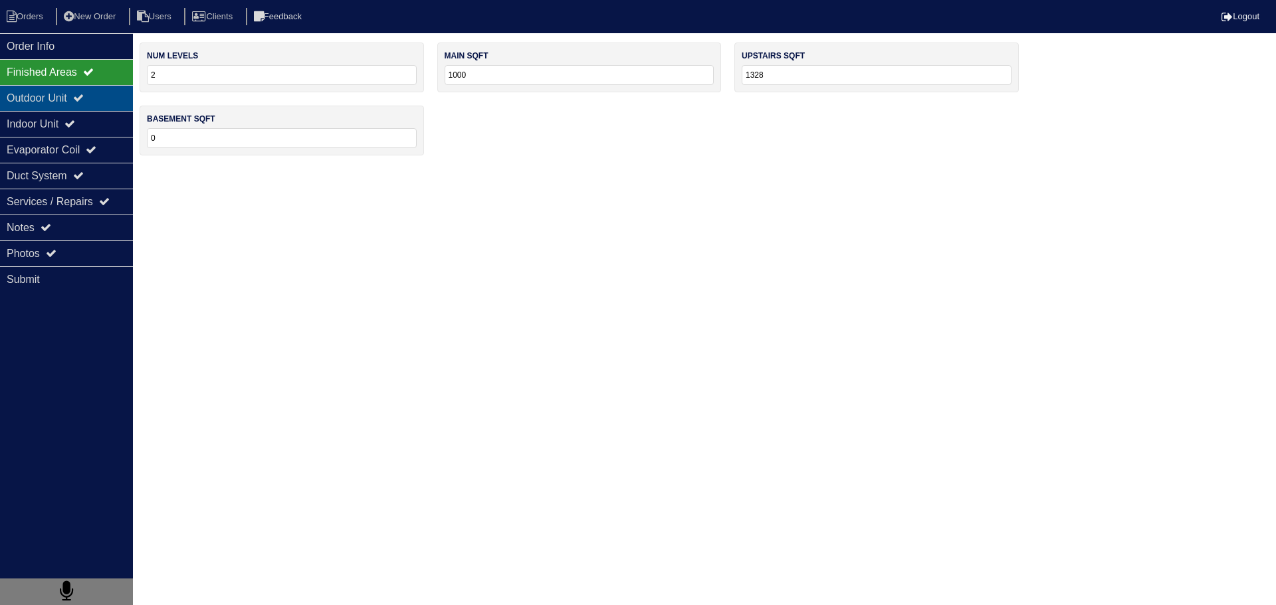
click at [104, 100] on div "Outdoor Unit" at bounding box center [66, 98] width 133 height 26
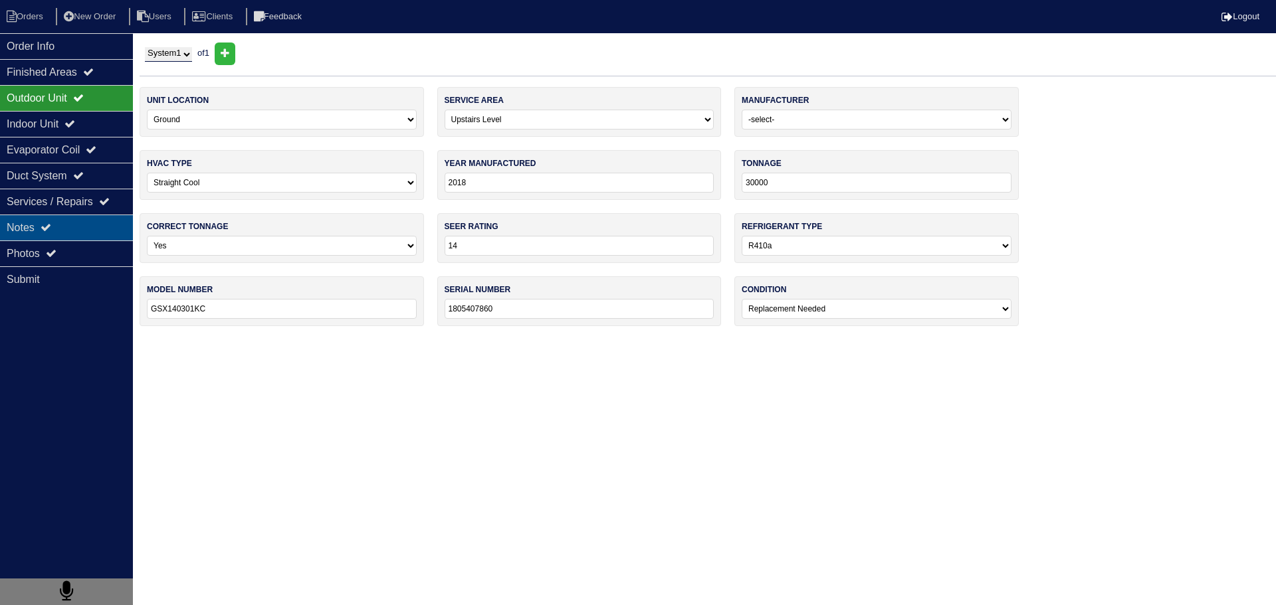
click at [112, 228] on div "Notes" at bounding box center [66, 228] width 133 height 26
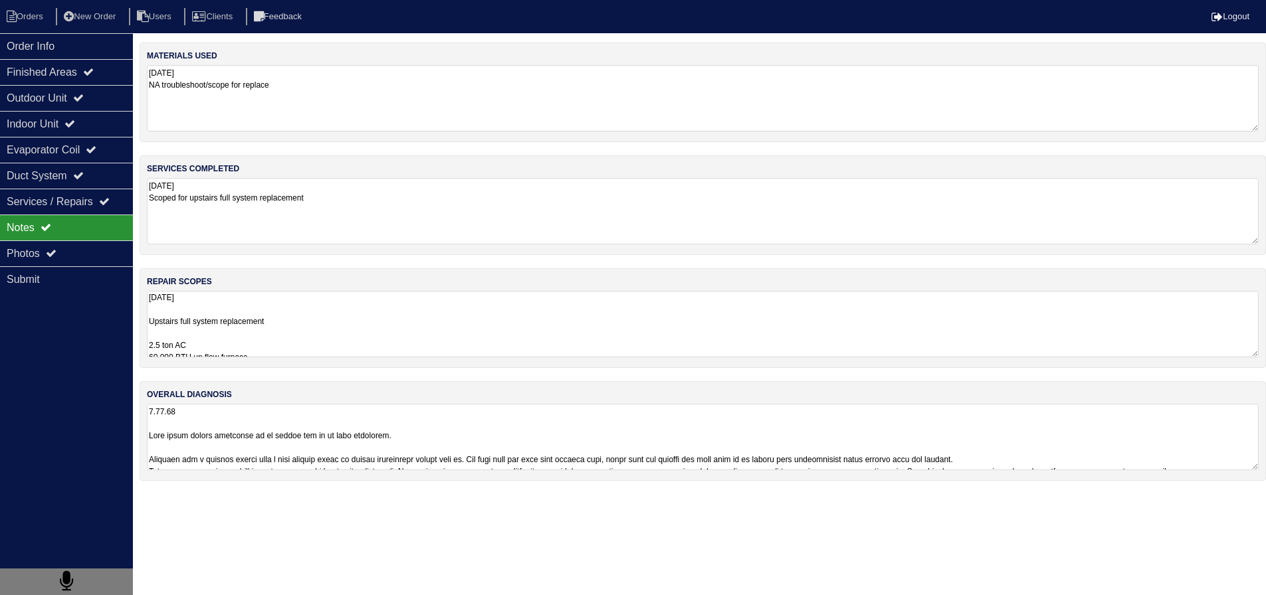
click at [283, 322] on textarea "[DATE] Upstairs full system replacement 2.5 ton AC 60,000 BTU up flow furnace 2…" at bounding box center [703, 324] width 1112 height 66
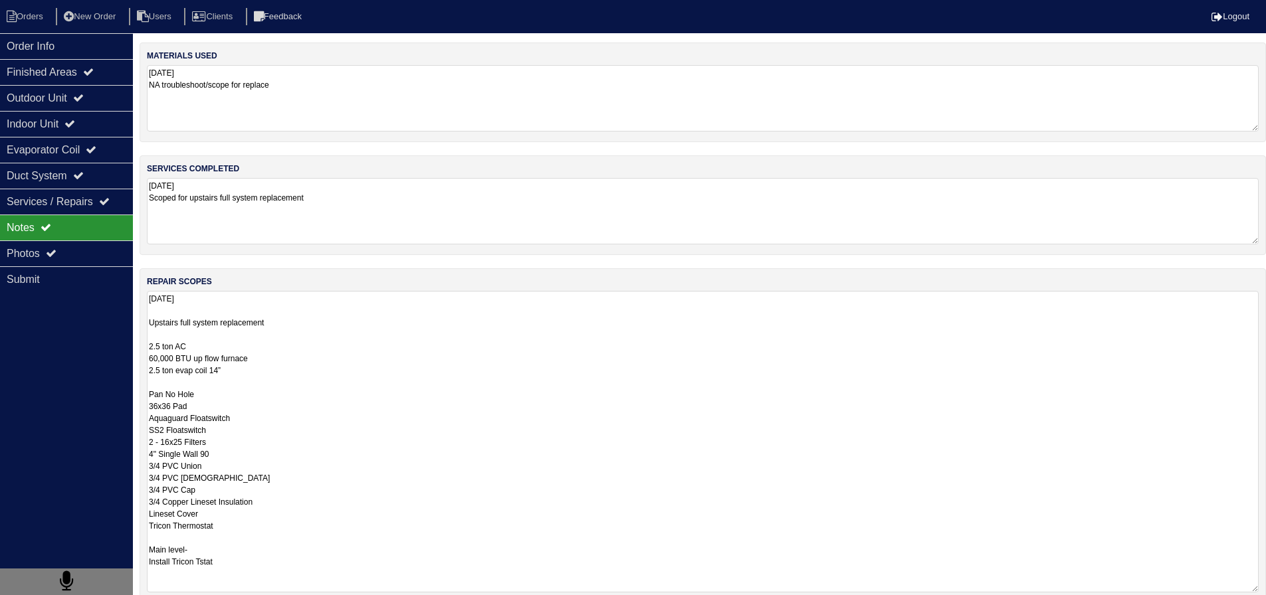
click at [282, 331] on textarea "[DATE] Upstairs full system replacement 2.5 ton AC 60,000 BTU up flow furnace 2…" at bounding box center [703, 442] width 1112 height 302
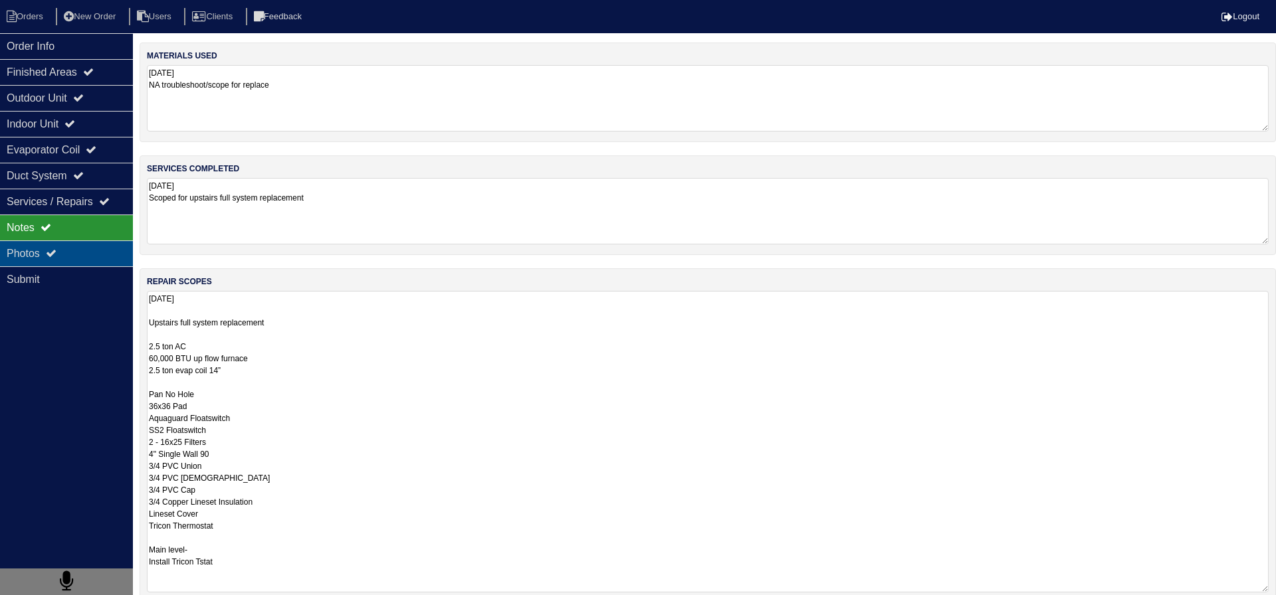
click at [70, 254] on div "Photos" at bounding box center [66, 254] width 133 height 26
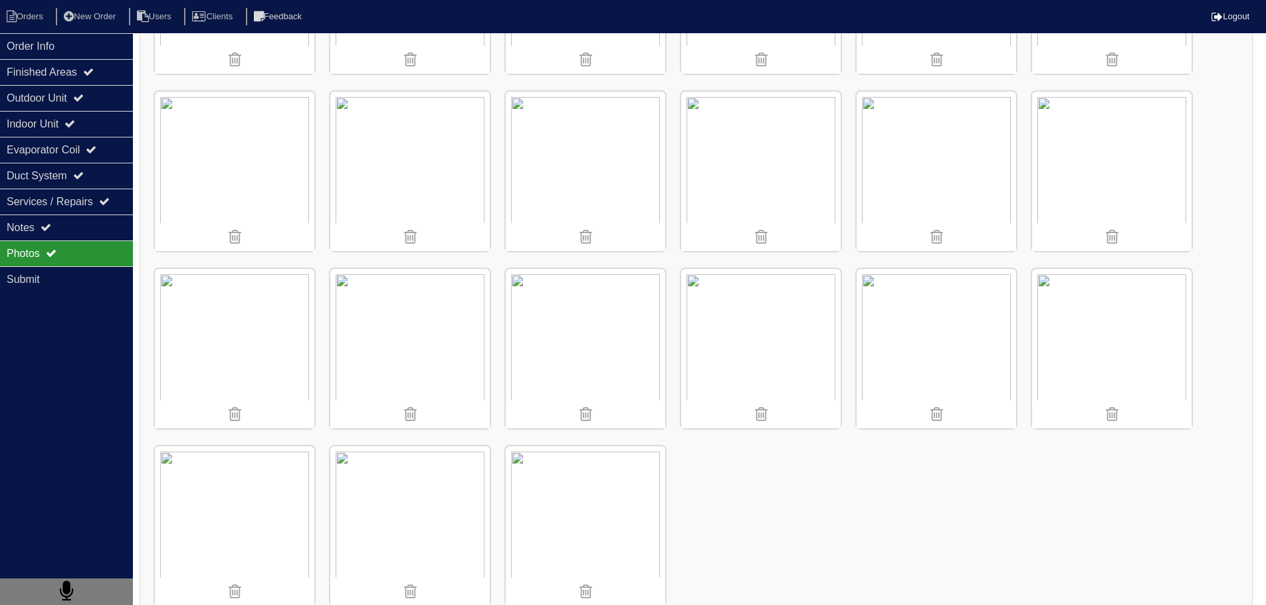
scroll to position [1774, 0]
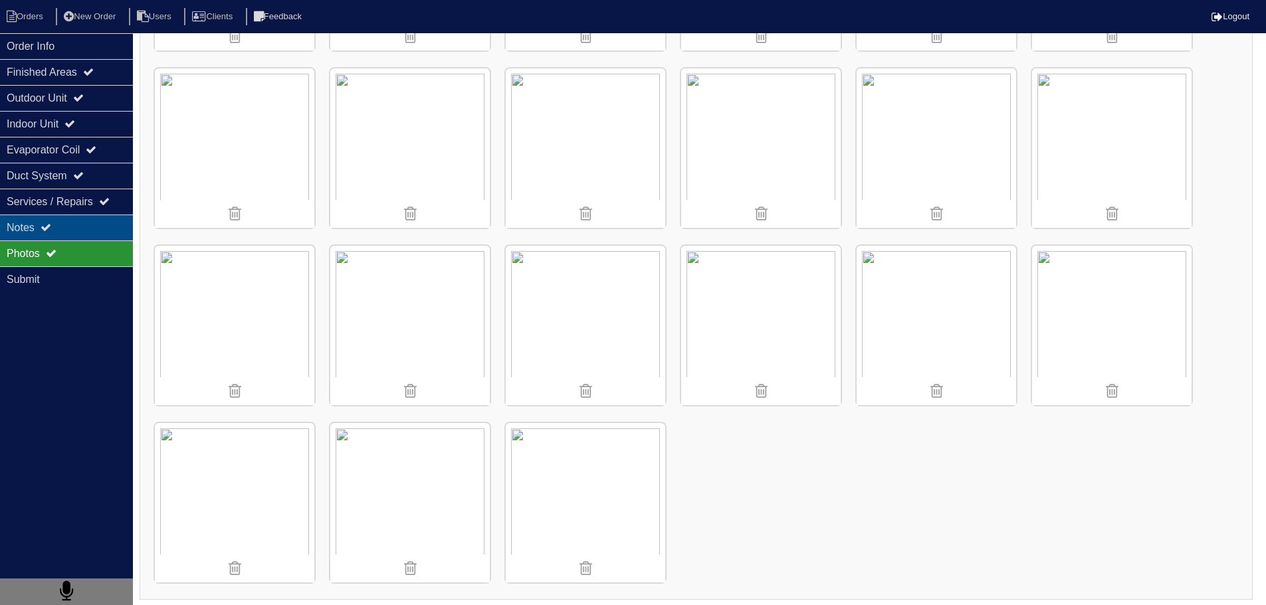
click at [67, 232] on div "Notes" at bounding box center [66, 228] width 133 height 26
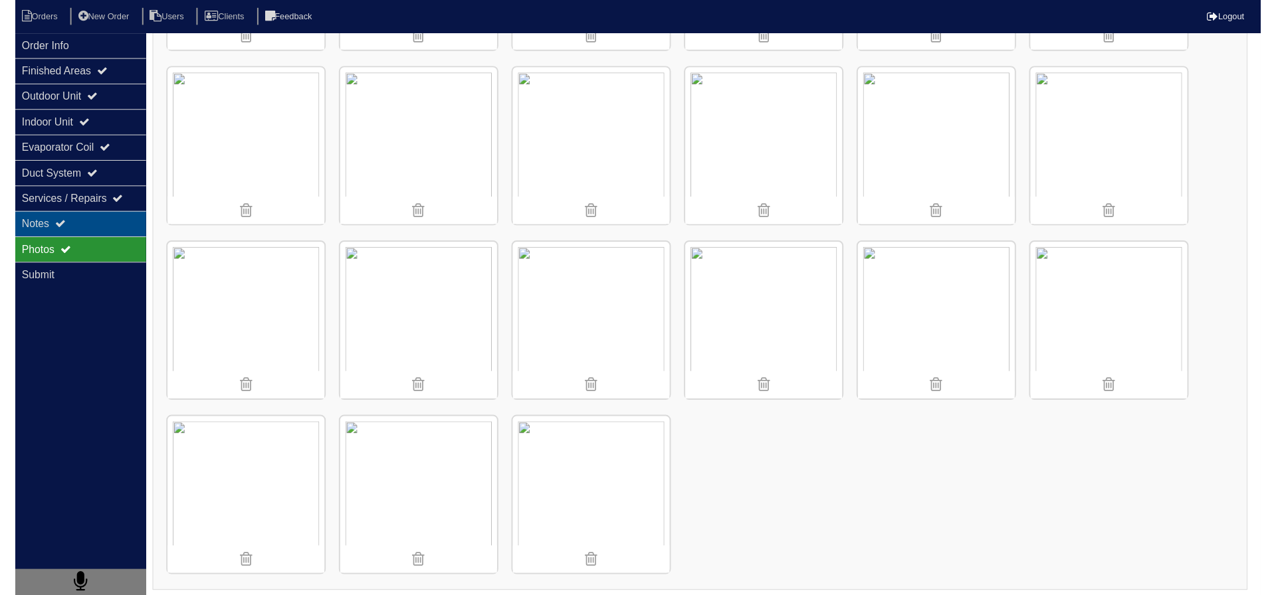
scroll to position [0, 0]
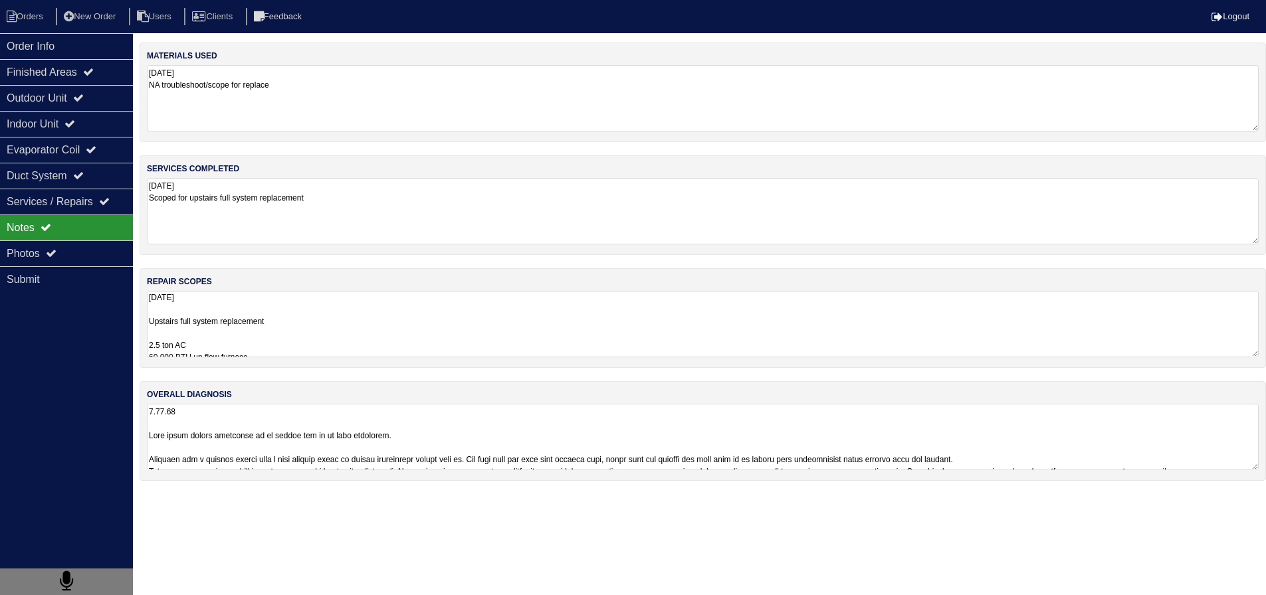
click at [266, 328] on textarea "[DATE] Upstairs full system replacement 2.5 ton AC 60,000 BTU up flow furnace 2…" at bounding box center [703, 324] width 1112 height 66
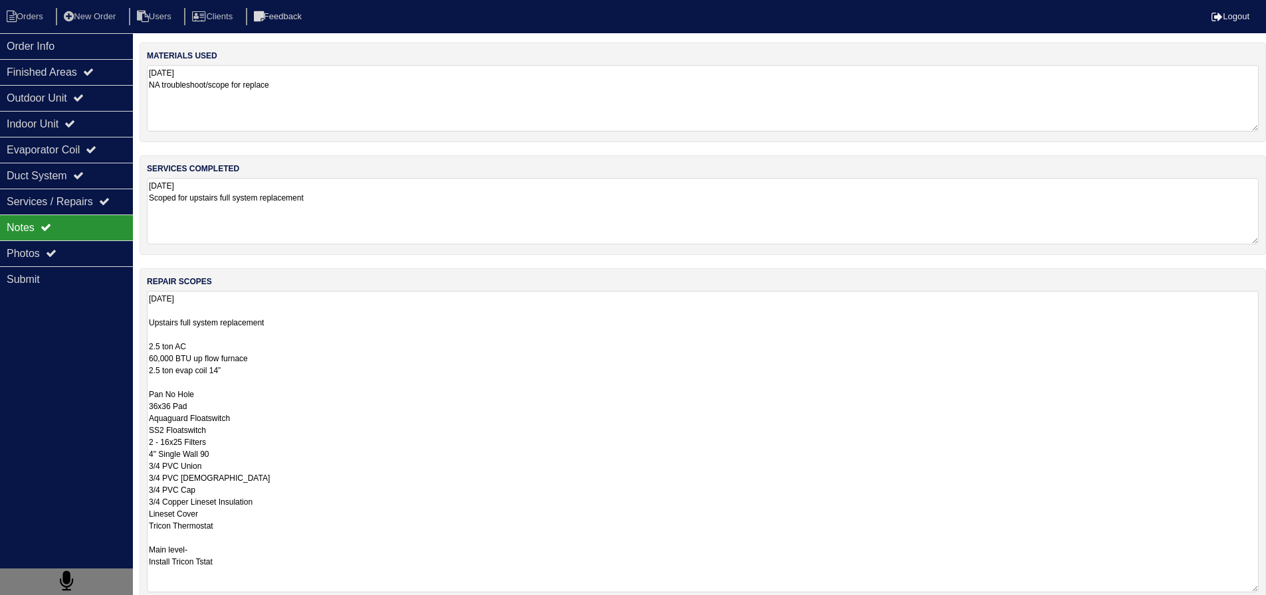
click at [195, 385] on textarea "[DATE] Upstairs full system replacement 2.5 ton AC 60,000 BTU up flow furnace 2…" at bounding box center [703, 442] width 1112 height 302
